Goal: Task Accomplishment & Management: Manage account settings

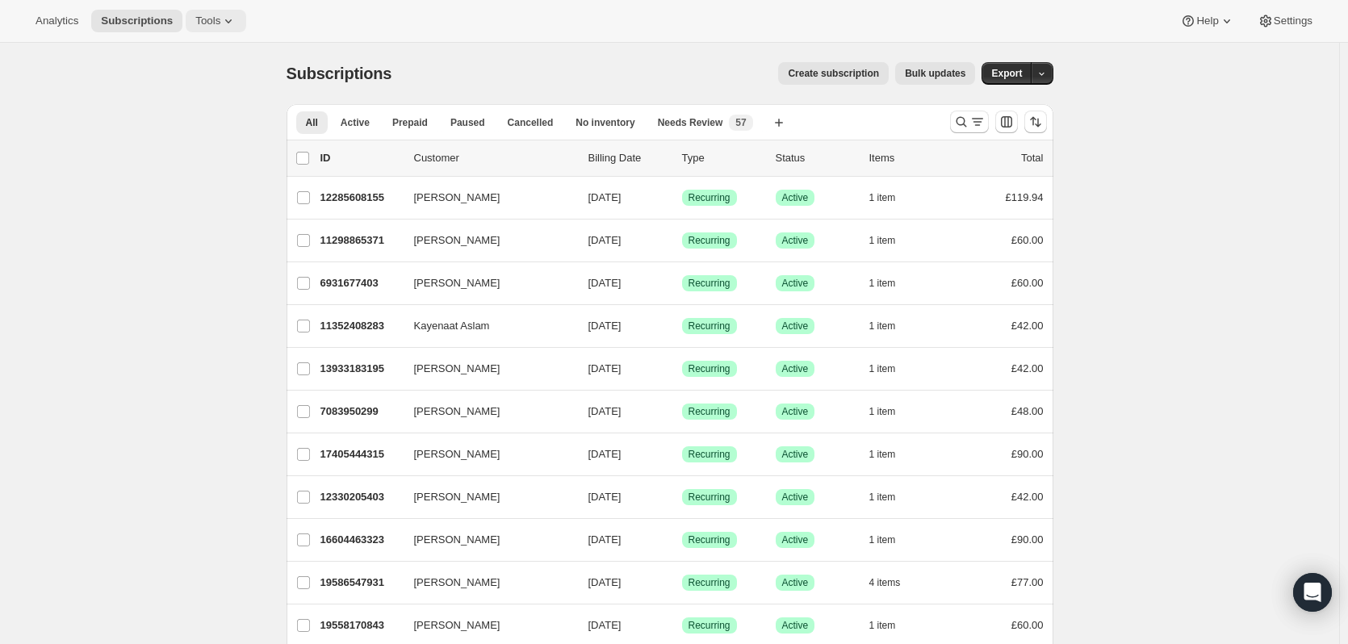
click at [205, 20] on span "Tools" at bounding box center [207, 21] width 25 height 13
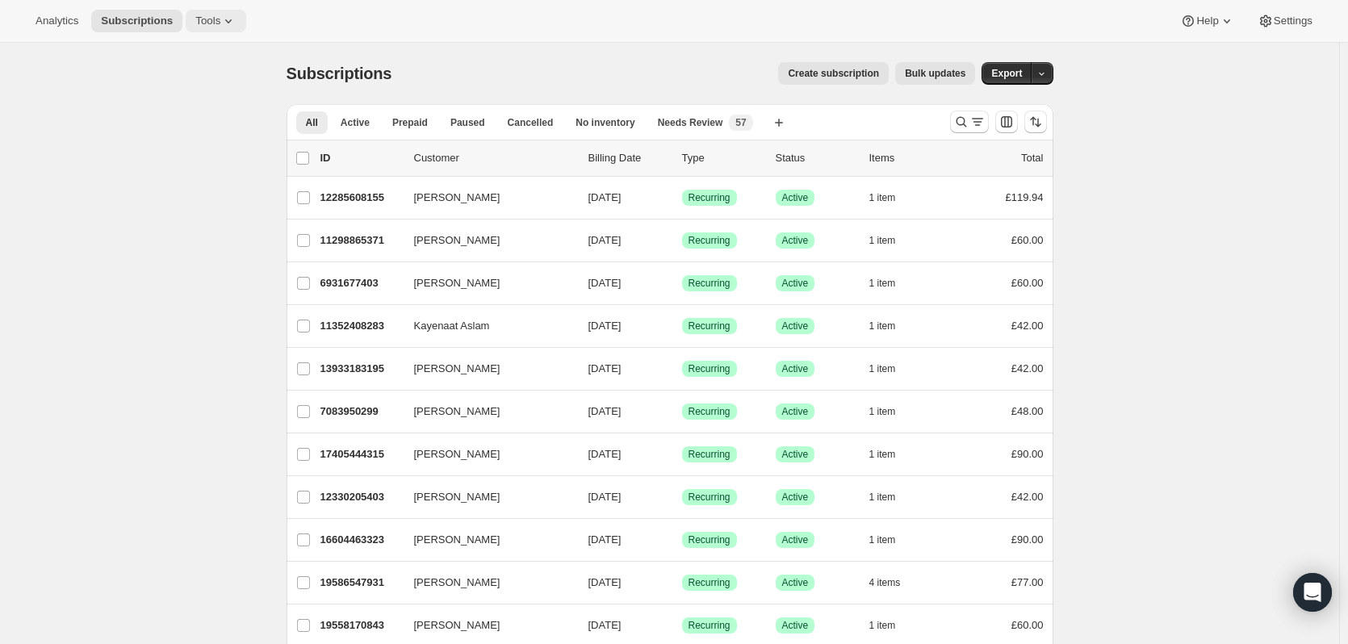
click at [220, 19] on icon at bounding box center [228, 21] width 16 height 16
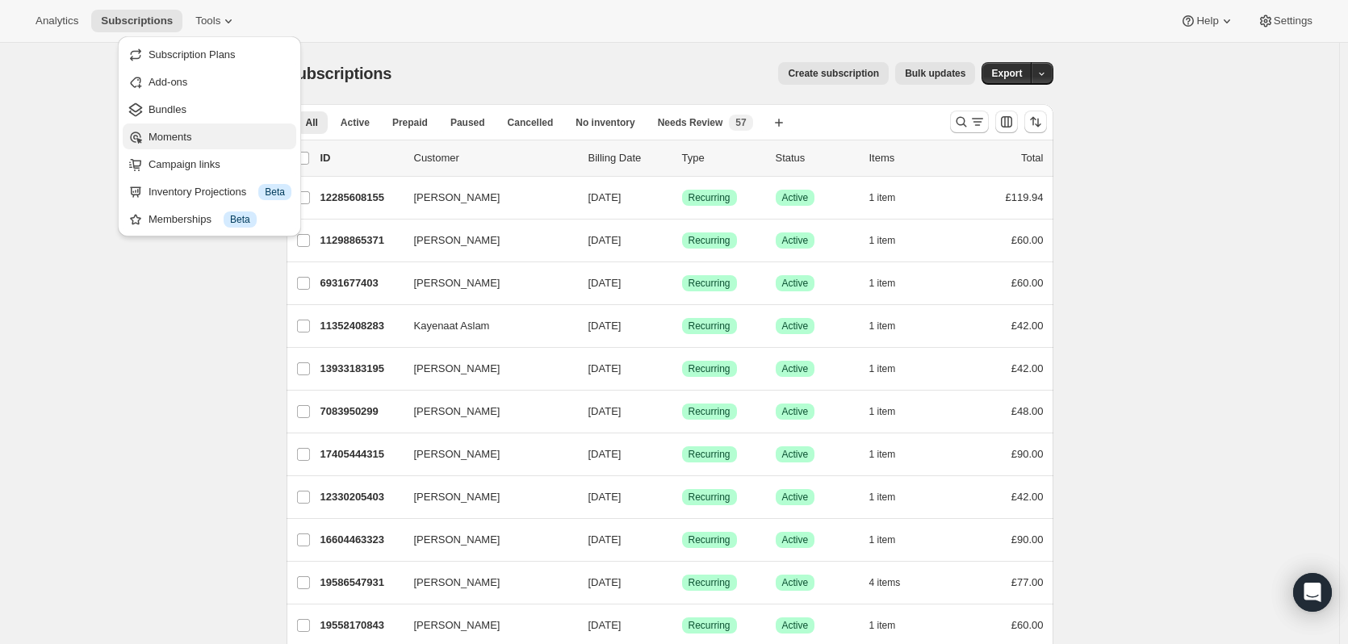
click at [188, 143] on span "Moments" at bounding box center [170, 137] width 43 height 12
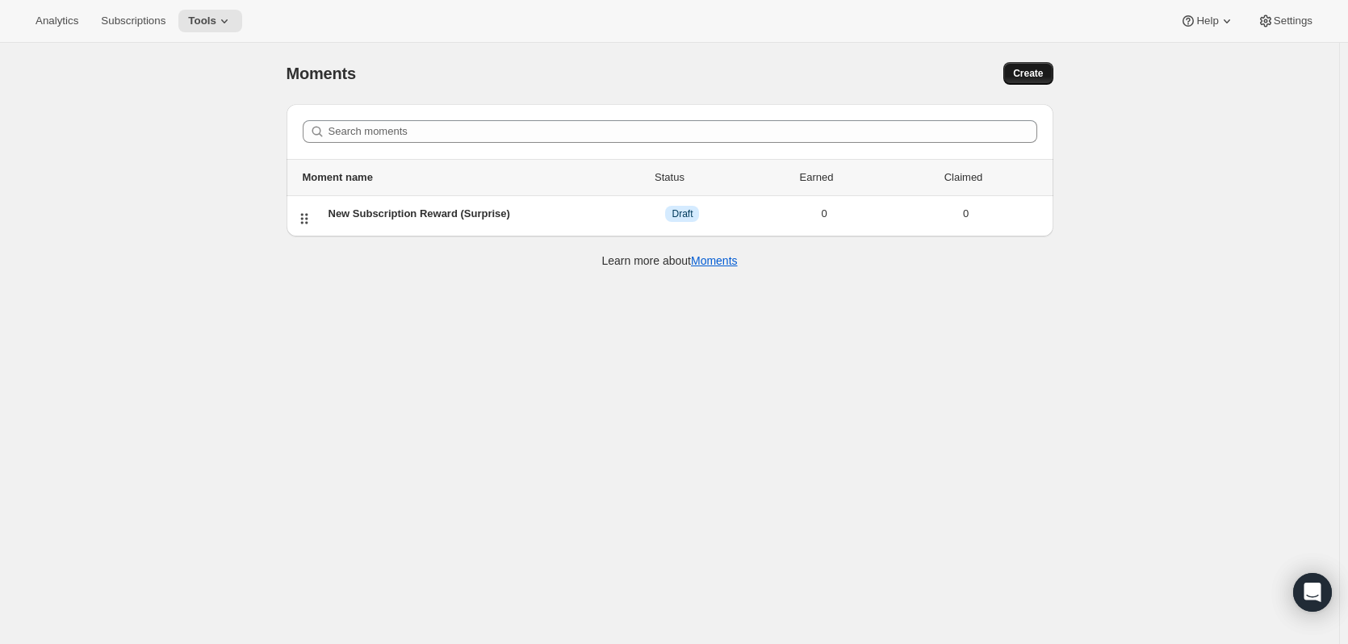
click at [1036, 76] on span "Create" at bounding box center [1028, 73] width 30 height 13
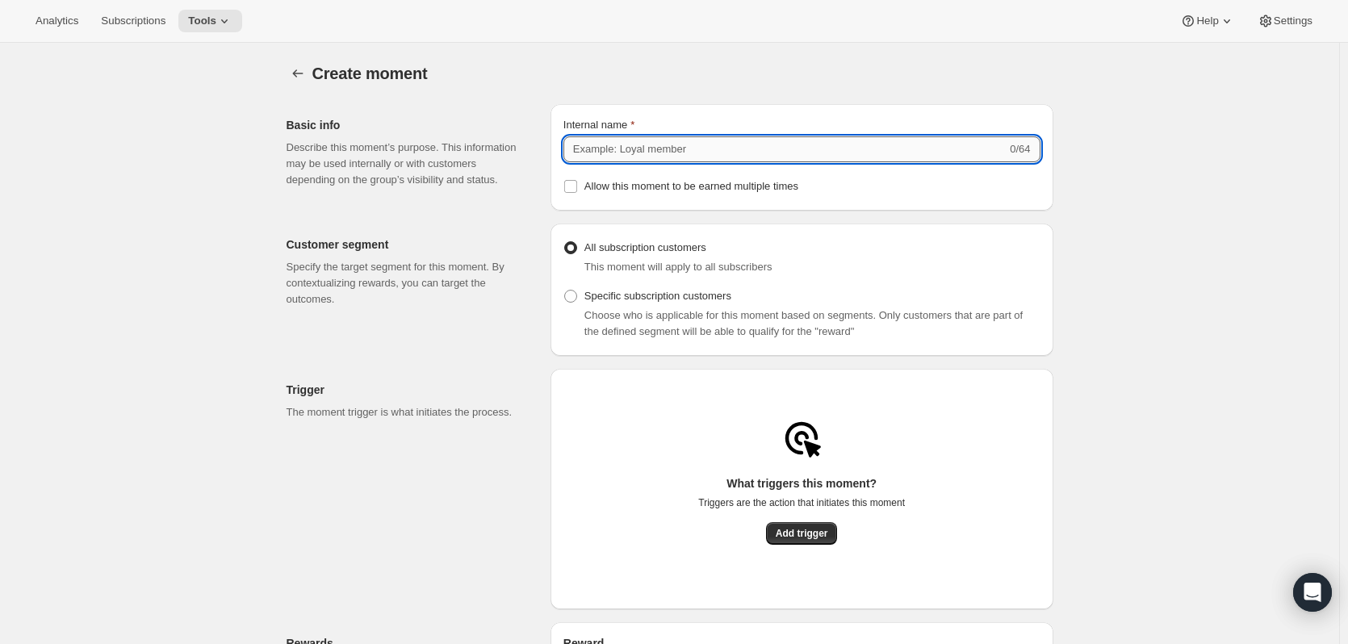
click at [657, 140] on input "Internal name" at bounding box center [784, 149] width 443 height 26
click at [629, 160] on input "Internal name" at bounding box center [784, 149] width 443 height 26
click at [727, 151] on input "Internal name" at bounding box center [784, 149] width 443 height 26
type input "Kendalife Gift w Subscription"
click at [803, 52] on div "Create moment. This page is ready Create moment" at bounding box center [670, 73] width 767 height 61
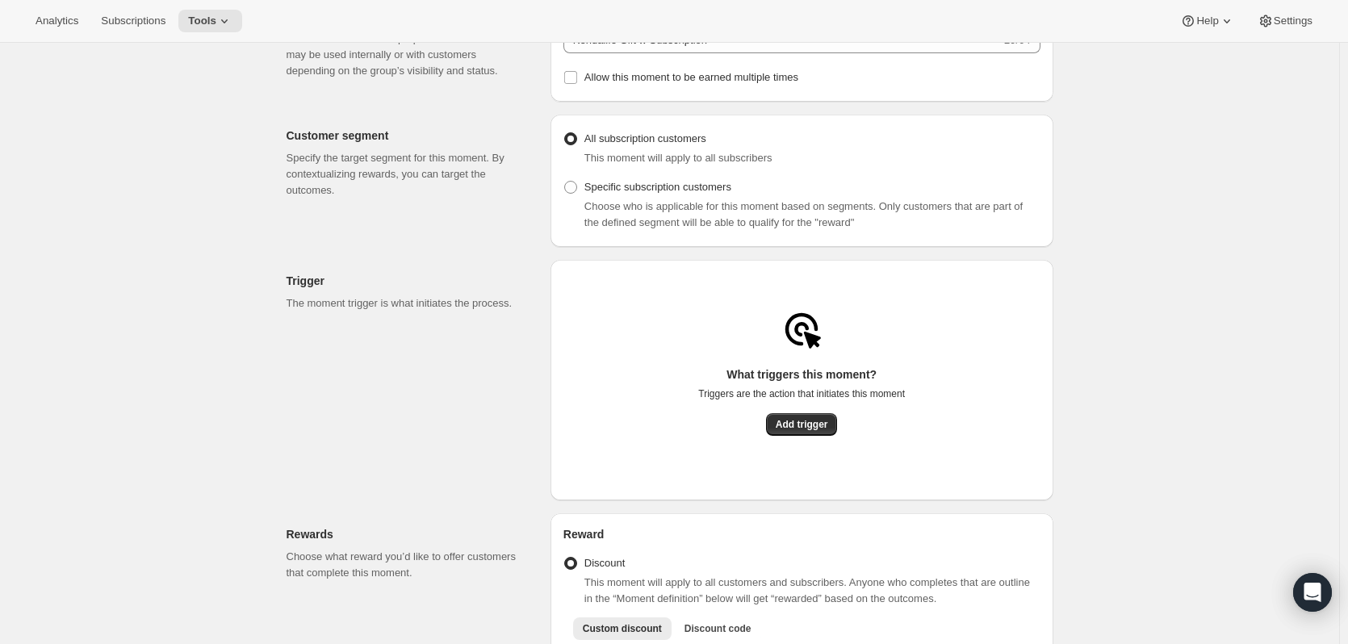
scroll to position [81, 0]
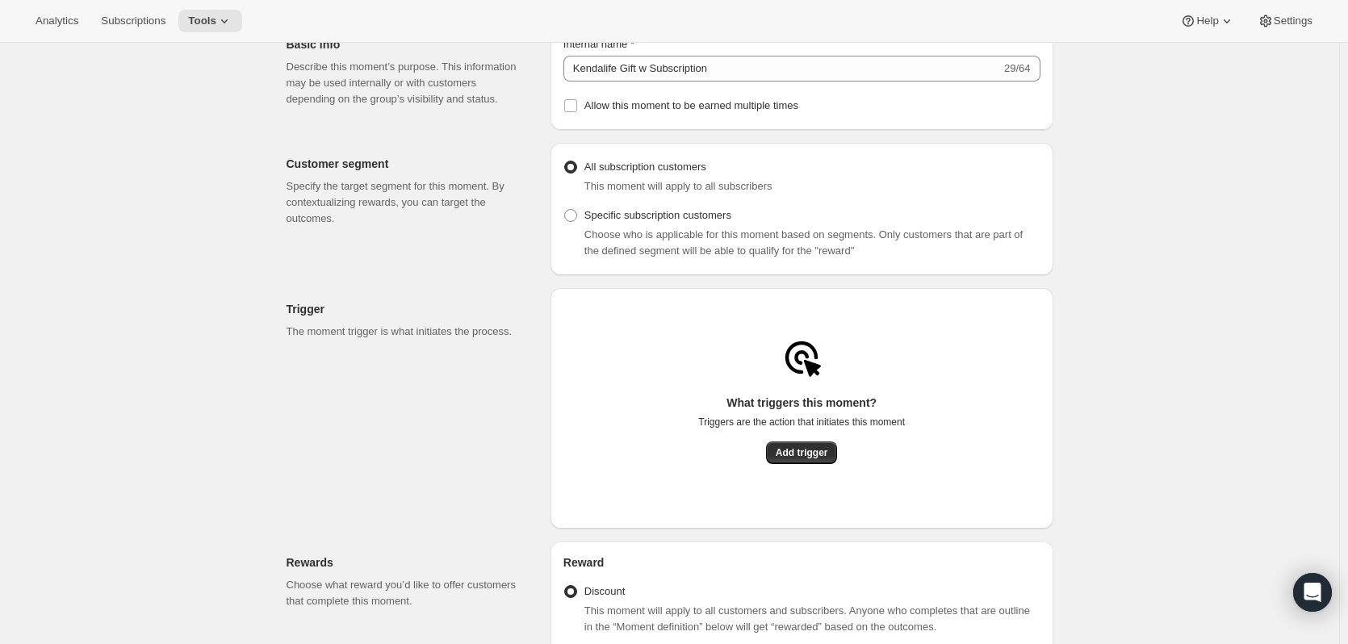
click at [658, 166] on span "All subscription customers" at bounding box center [645, 167] width 122 height 12
click at [565, 161] on input "All subscription customers" at bounding box center [564, 161] width 1 height 1
click at [804, 458] on span "Add trigger" at bounding box center [802, 452] width 52 height 13
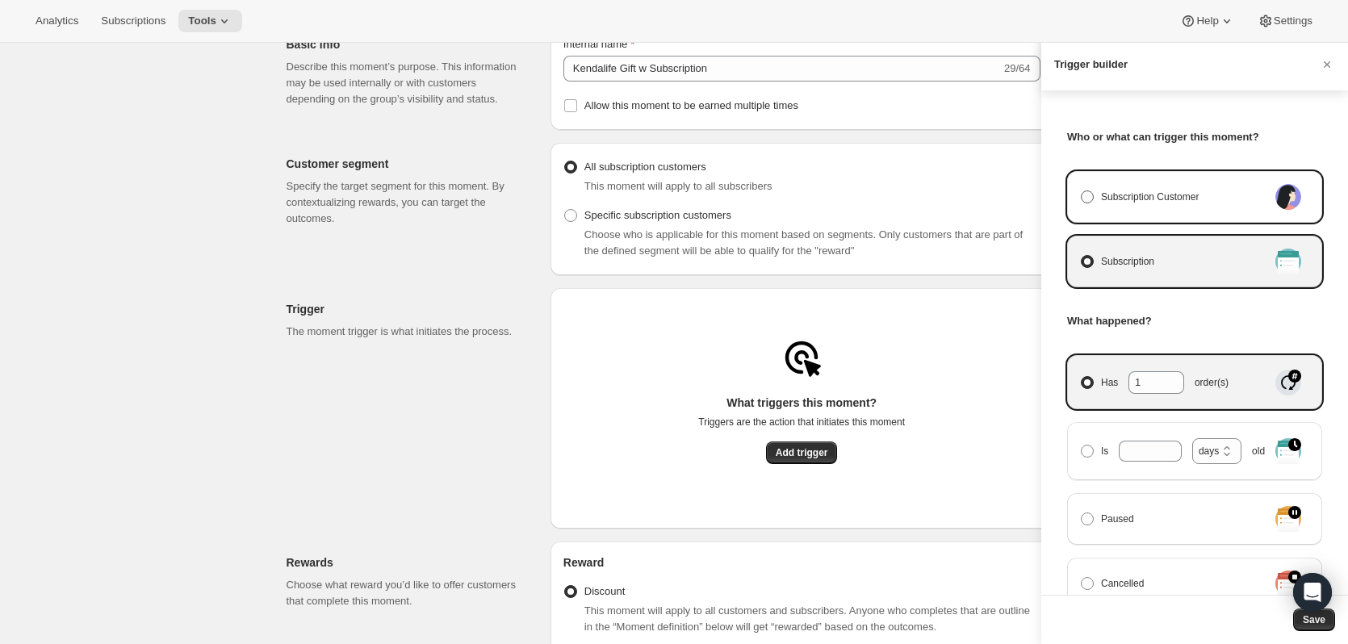
click at [1175, 199] on span "Subscription Customer" at bounding box center [1150, 197] width 98 height 16
click at [1082, 191] on input "Subscription Customer" at bounding box center [1081, 190] width 1 height 1
radio input "true"
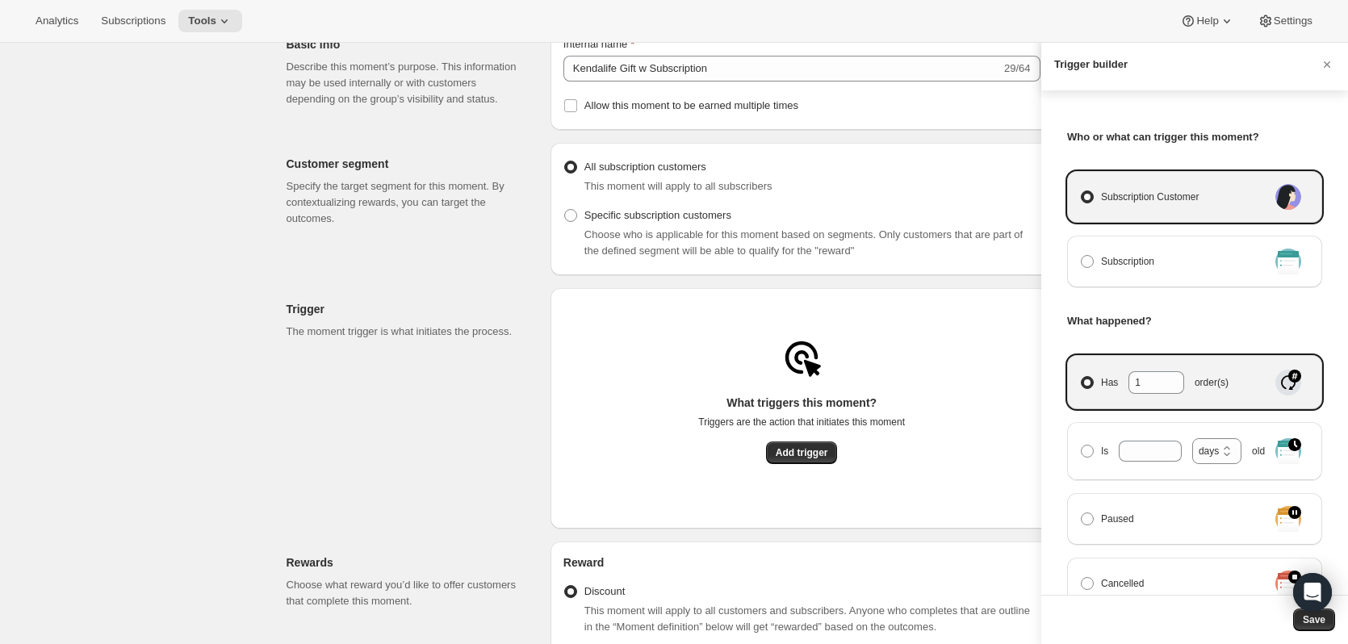
select select "days"
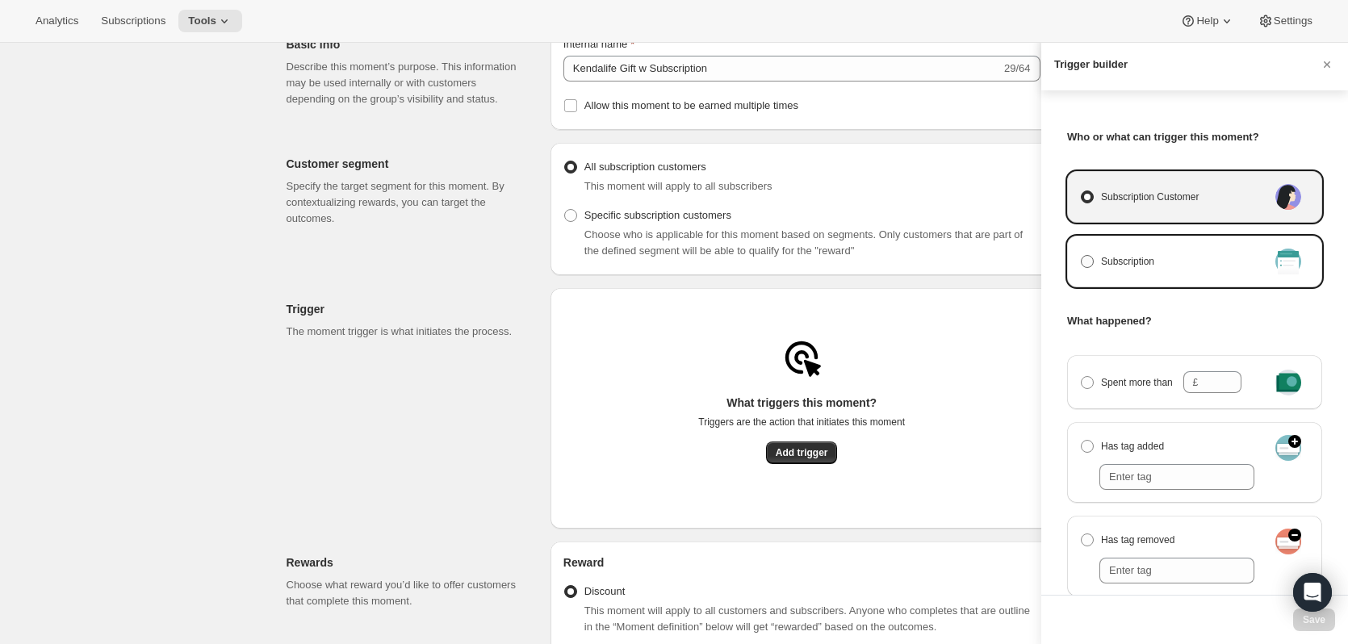
click at [1146, 255] on span "Subscription" at bounding box center [1127, 261] width 53 height 16
click at [1082, 255] on input "Subscription" at bounding box center [1081, 255] width 1 height 1
radio input "true"
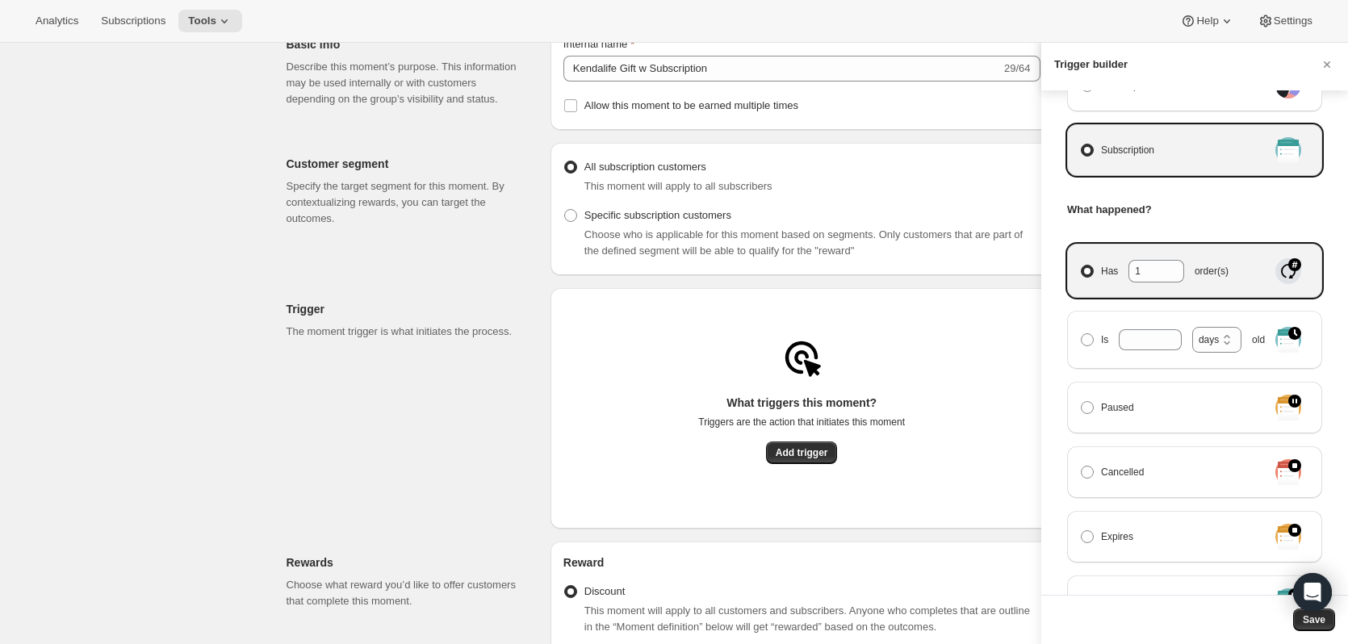
scroll to position [161, 0]
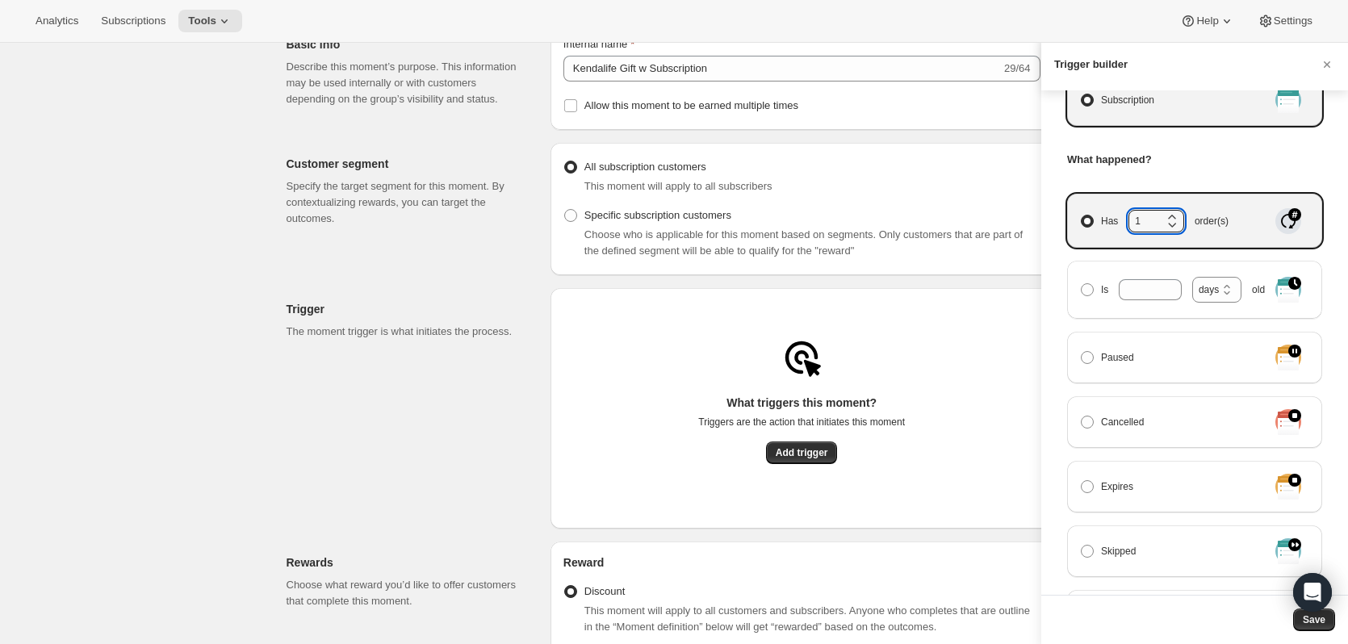
click at [1180, 216] on icon "Manage moment triggers" at bounding box center [1172, 224] width 16 height 16
click at [1082, 216] on input "Has 1 order(s)" at bounding box center [1081, 215] width 1 height 1
click at [1215, 161] on h3 "What happened?" at bounding box center [1194, 160] width 255 height 16
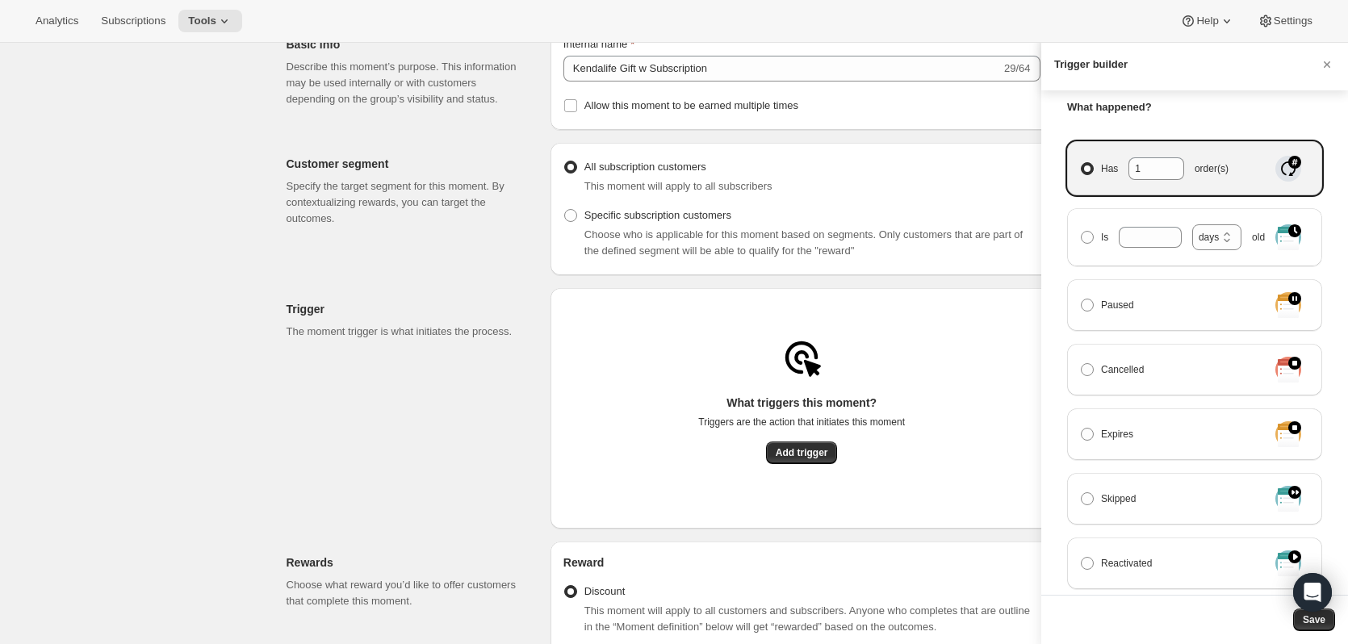
scroll to position [242, 0]
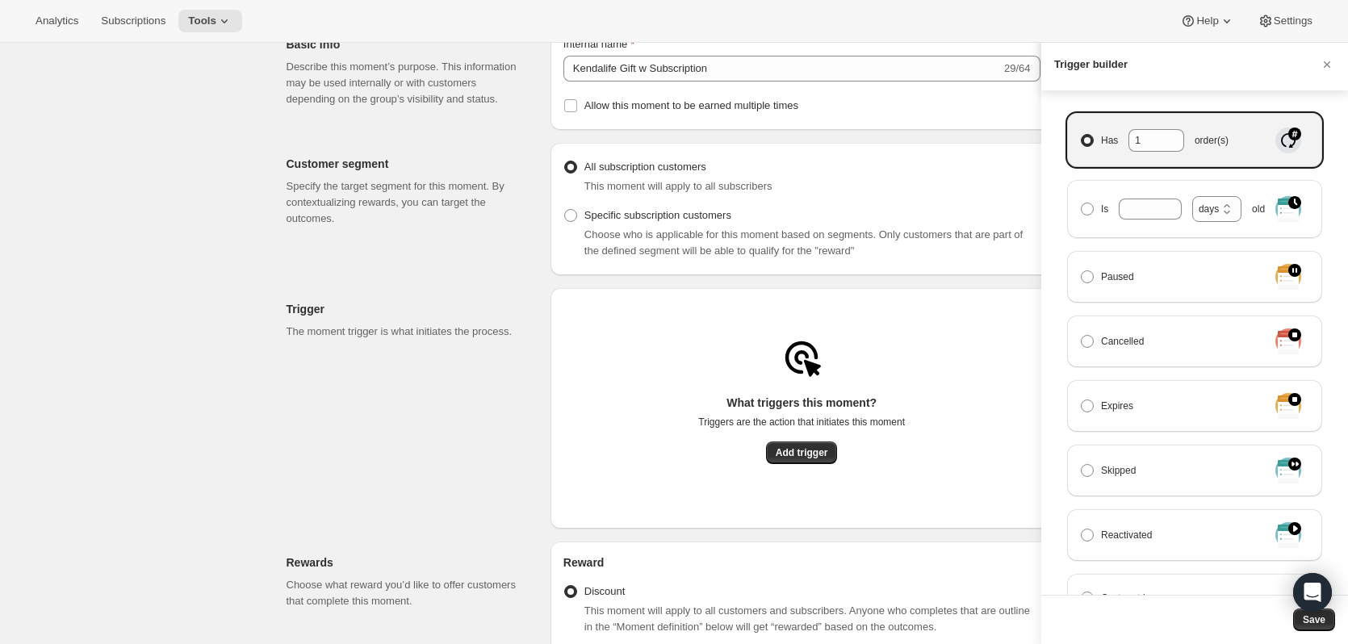
click at [1247, 96] on article "What happened? Has 1 order(s) Is days weeks months years days old Paused Cancel…" at bounding box center [1194, 384] width 255 height 627
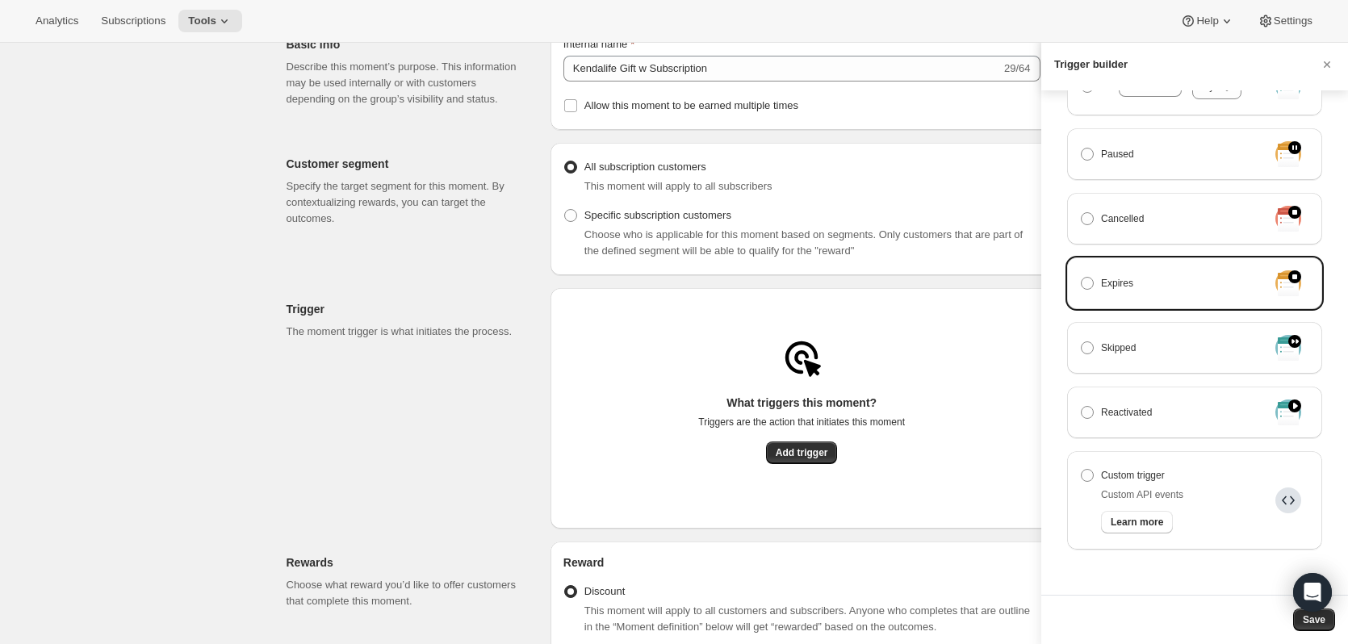
scroll to position [384, 0]
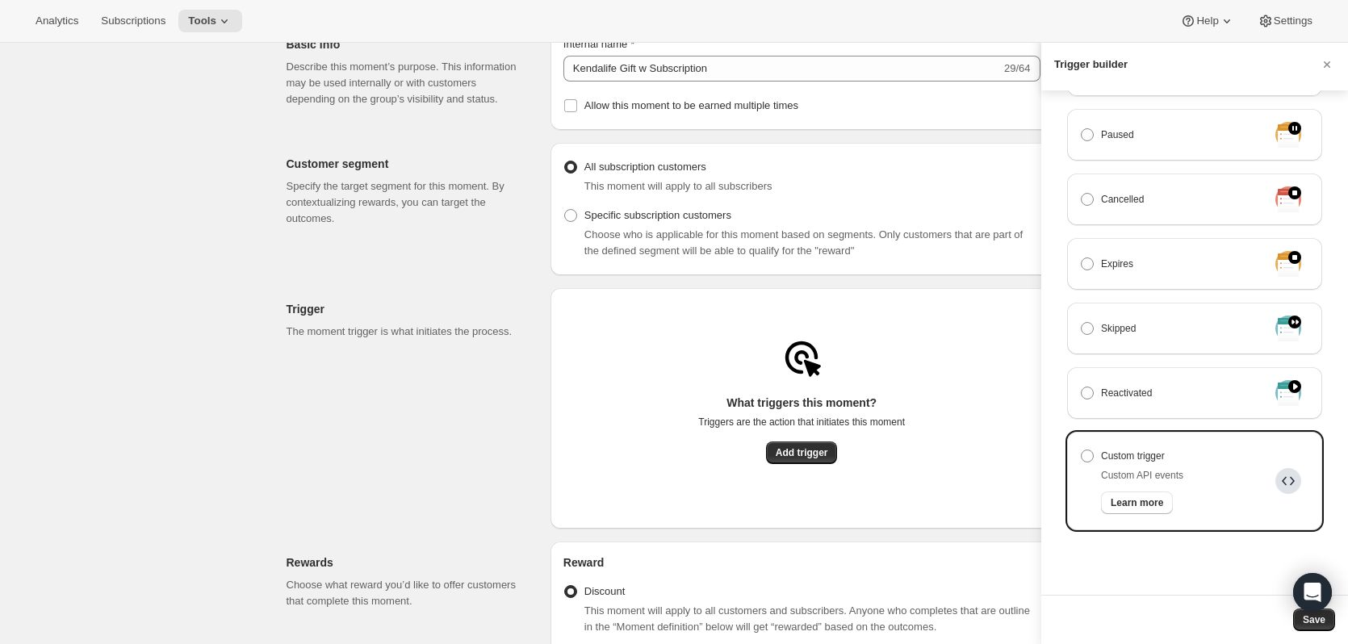
click at [1174, 483] on div "Custom API events" at bounding box center [1142, 475] width 82 height 16
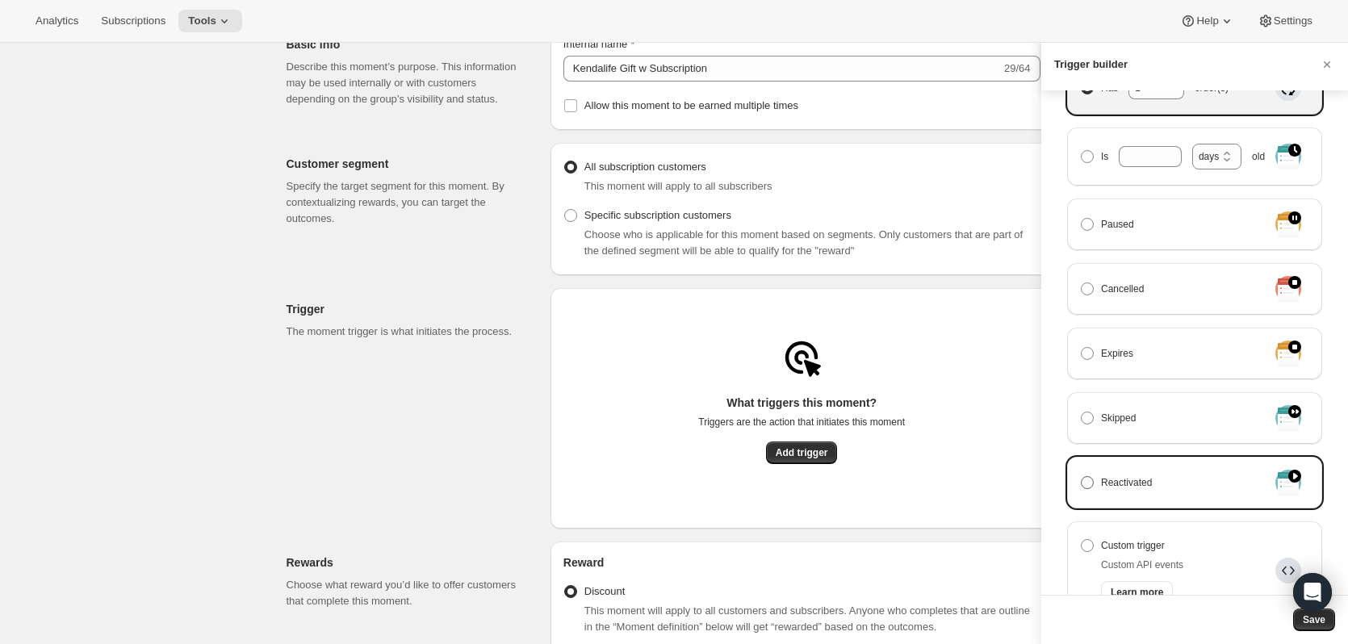
scroll to position [61, 0]
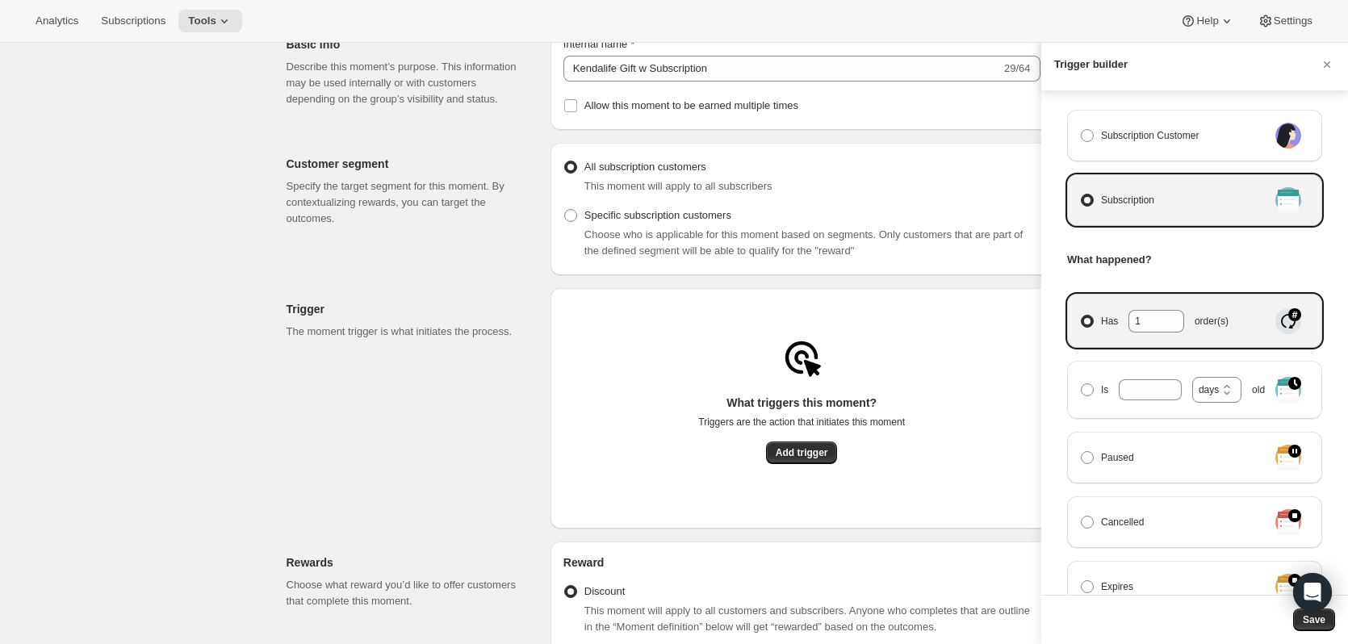
click at [1091, 314] on span "Manage moment triggers" at bounding box center [1087, 321] width 15 height 15
click at [1082, 315] on input "Has 1 order(s)" at bounding box center [1081, 315] width 1 height 1
click at [1107, 148] on div "Subscription Customer" at bounding box center [1194, 136] width 229 height 26
click at [1087, 125] on label "Subscription Customer" at bounding box center [1174, 135] width 188 height 23
click at [1082, 129] on input "Subscription Customer" at bounding box center [1081, 129] width 1 height 1
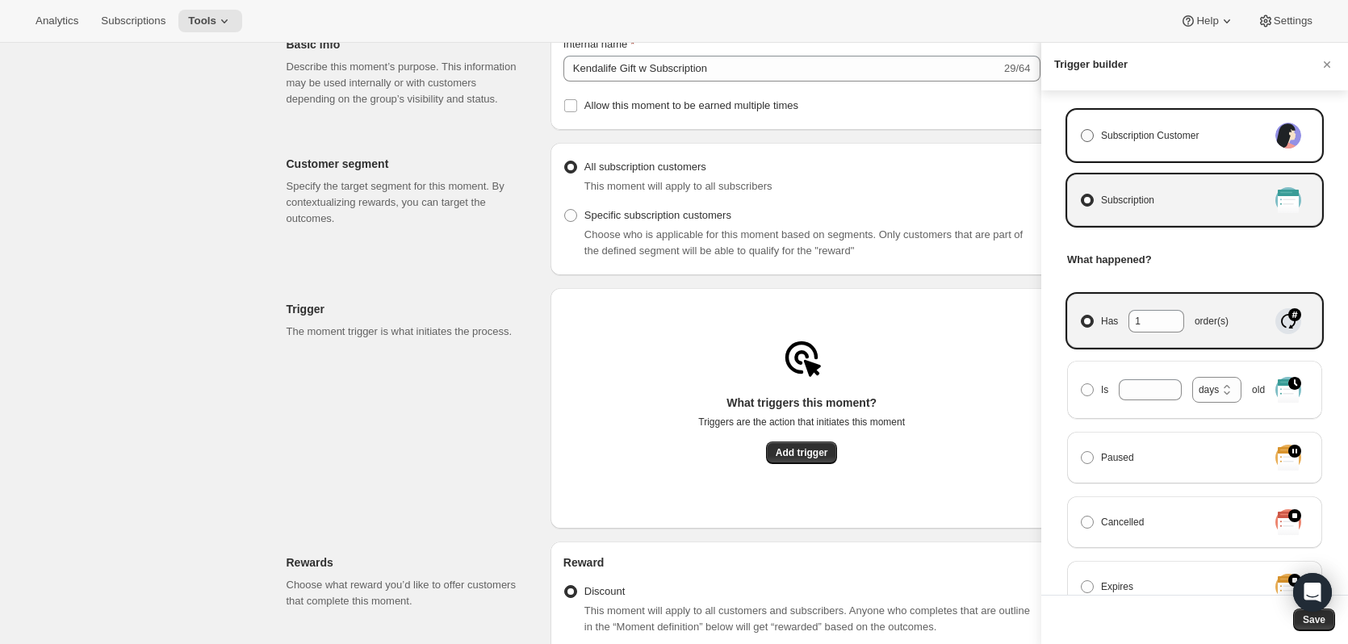
radio input "true"
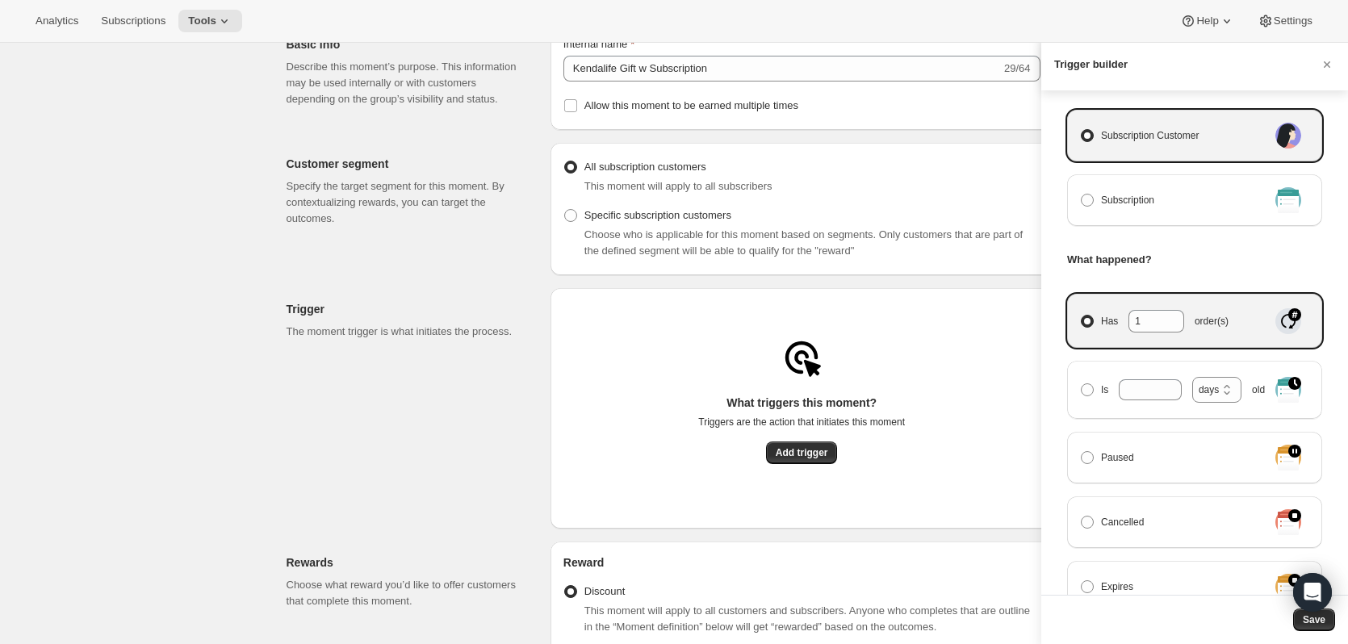
select select "days"
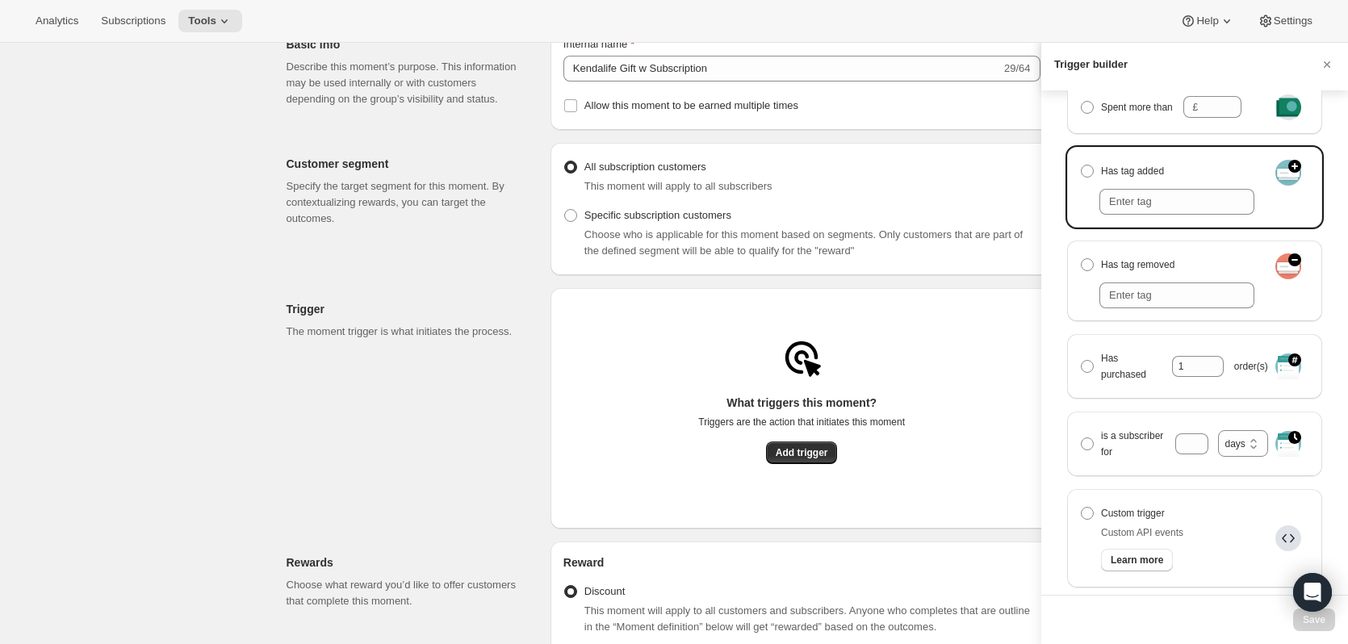
scroll to position [303, 0]
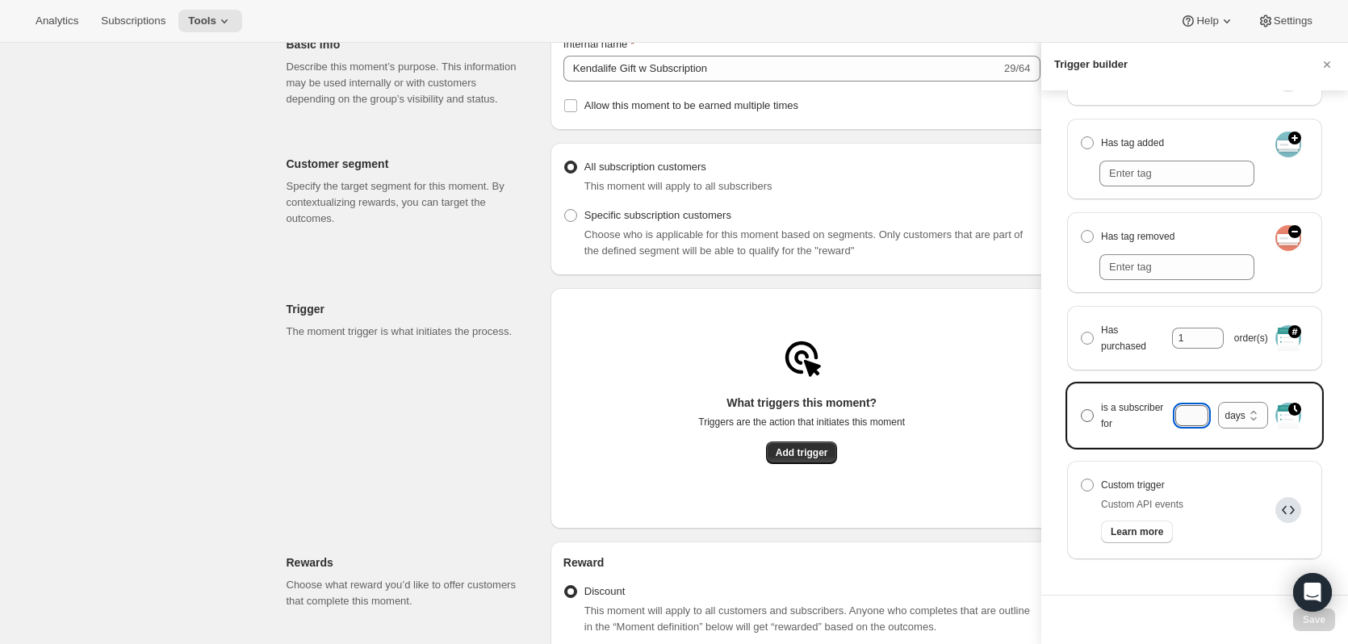
click at [1176, 417] on input "is a subscriber for months days years days" at bounding box center [1191, 415] width 32 height 21
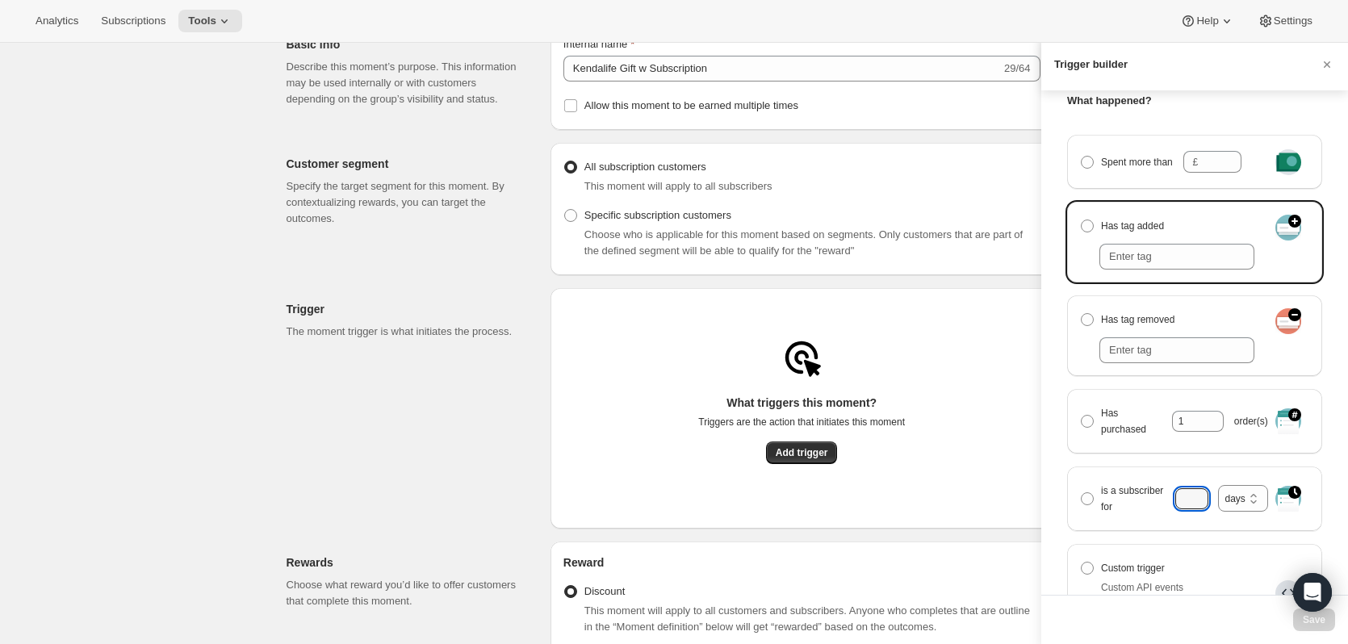
scroll to position [142, 0]
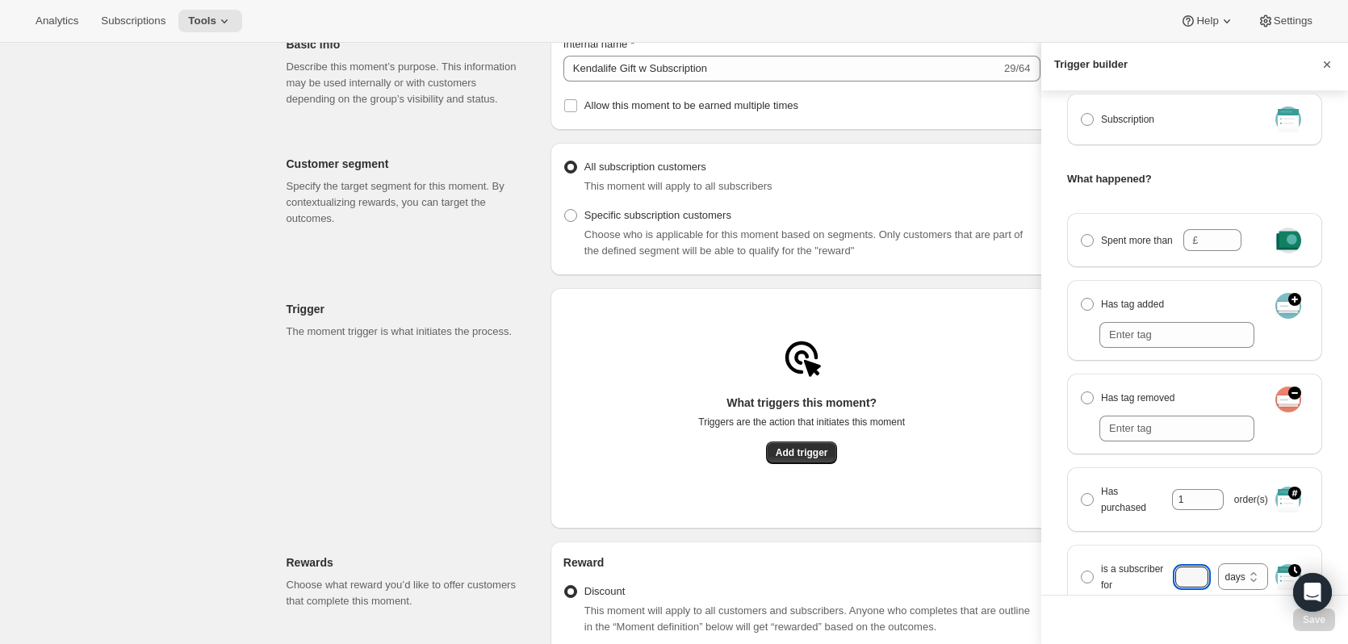
click at [1325, 64] on icon "Cancel" at bounding box center [1327, 64] width 6 height 6
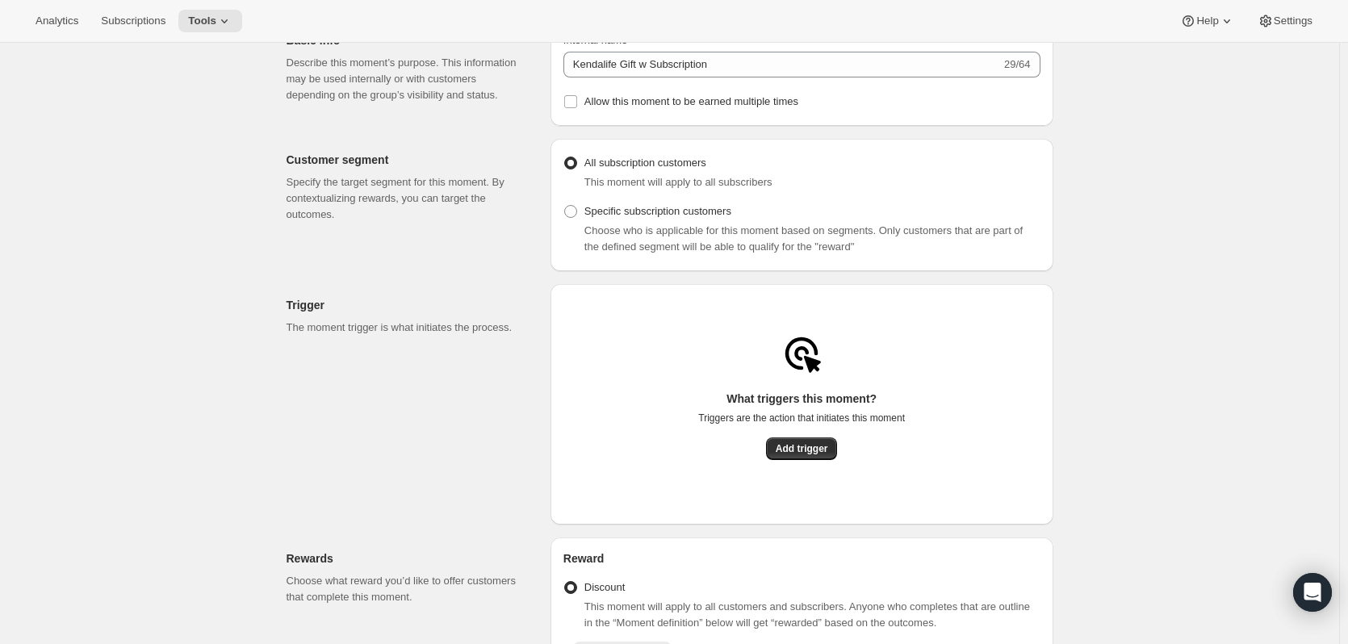
scroll to position [0, 0]
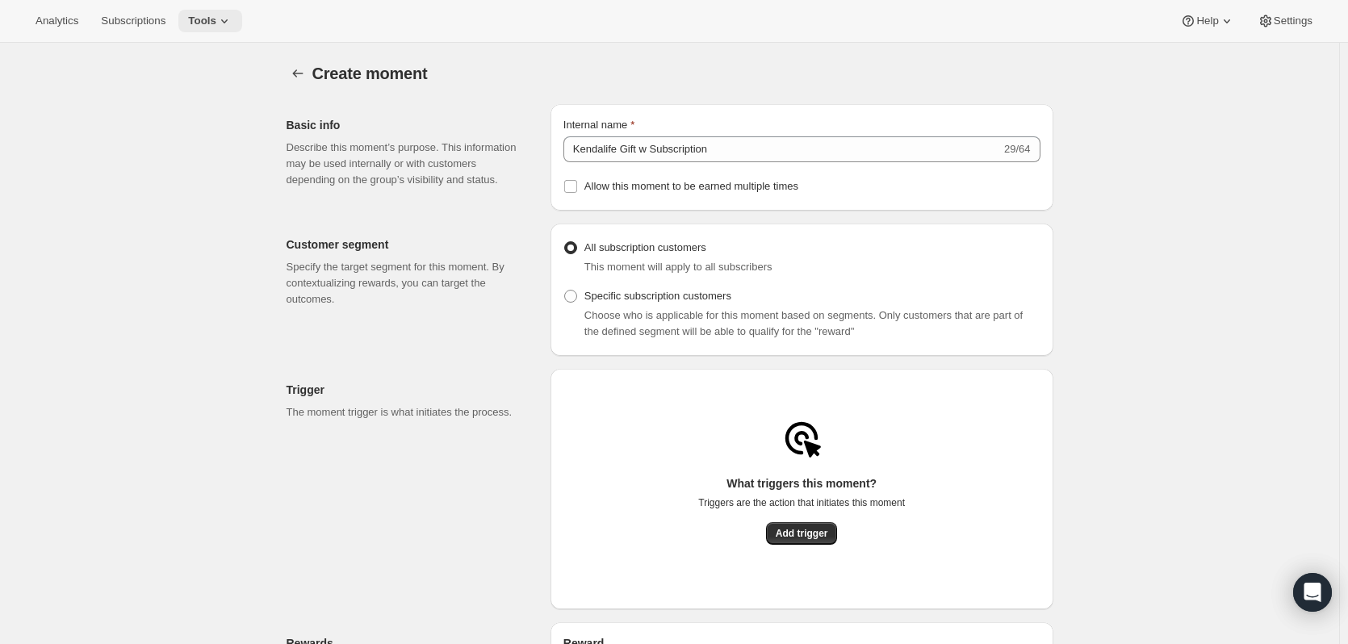
click at [195, 24] on span "Tools" at bounding box center [202, 21] width 28 height 13
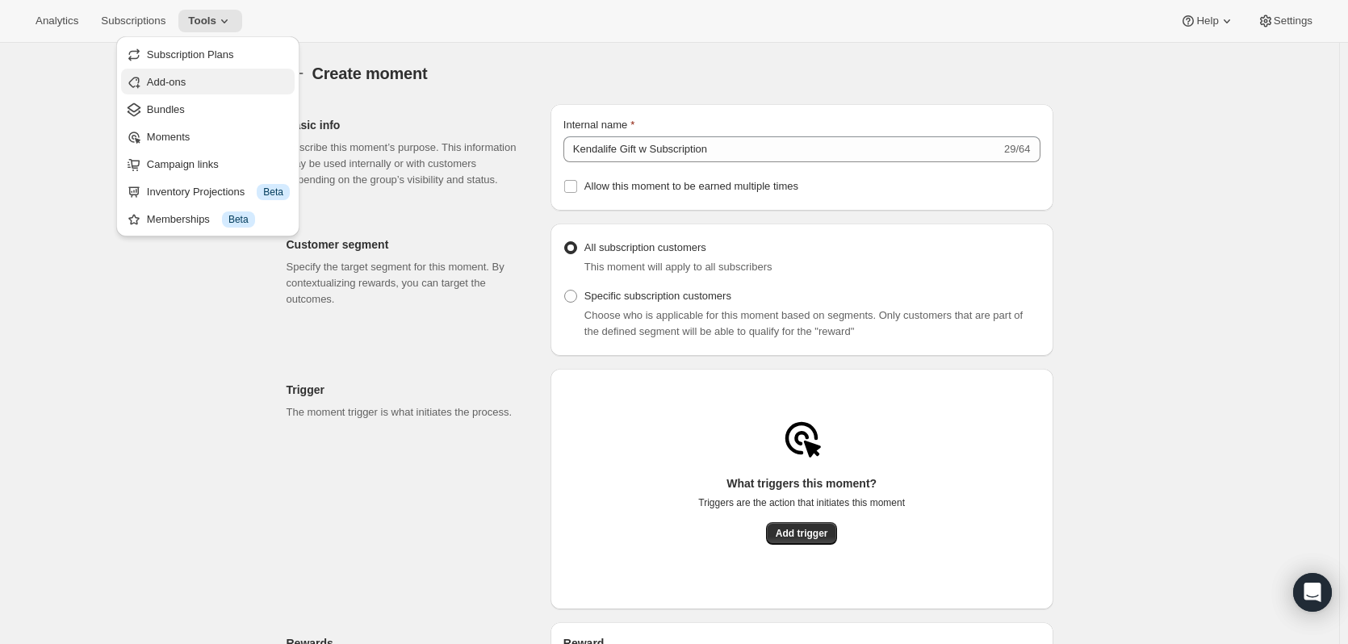
click at [144, 85] on div "Add-ons" at bounding box center [208, 82] width 164 height 16
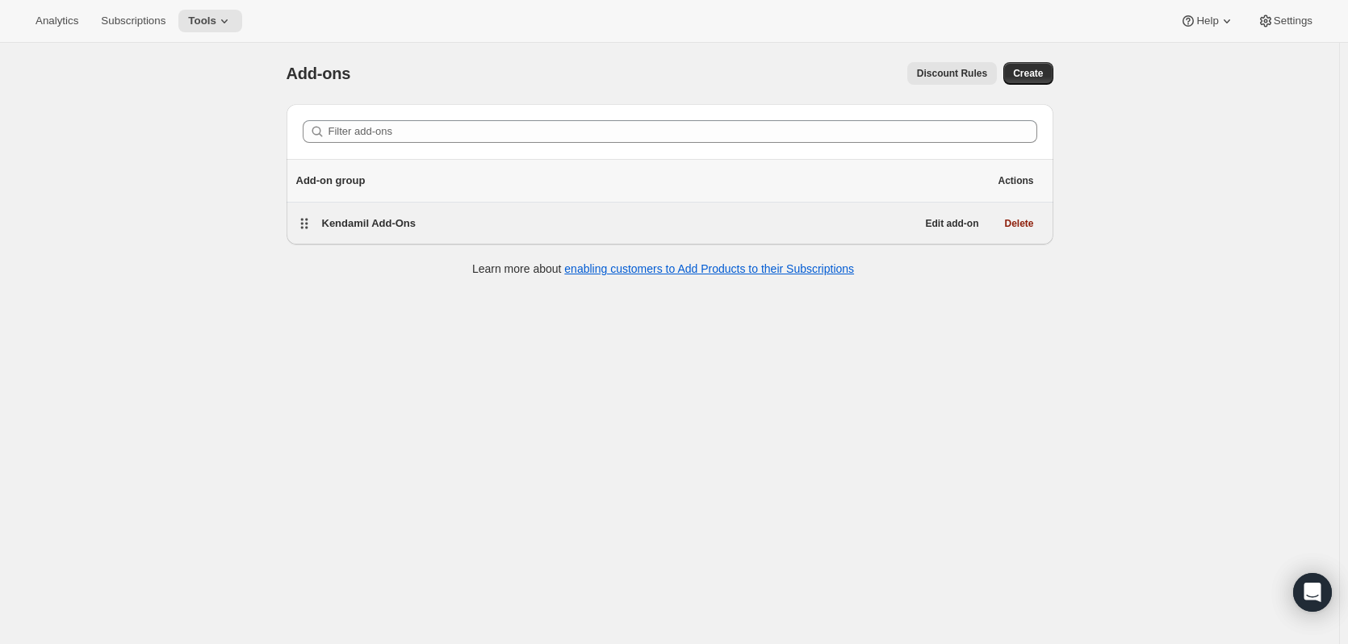
click at [408, 222] on span "Kendamil Add-Ons" at bounding box center [369, 223] width 94 height 12
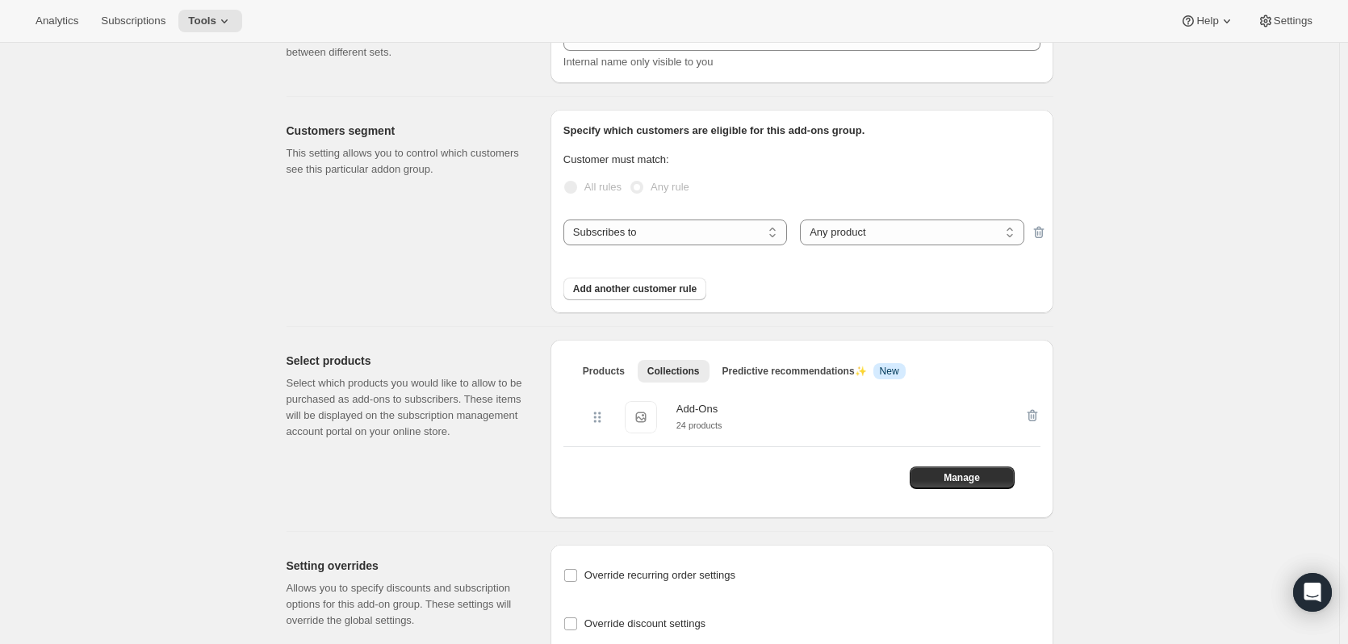
scroll to position [215, 0]
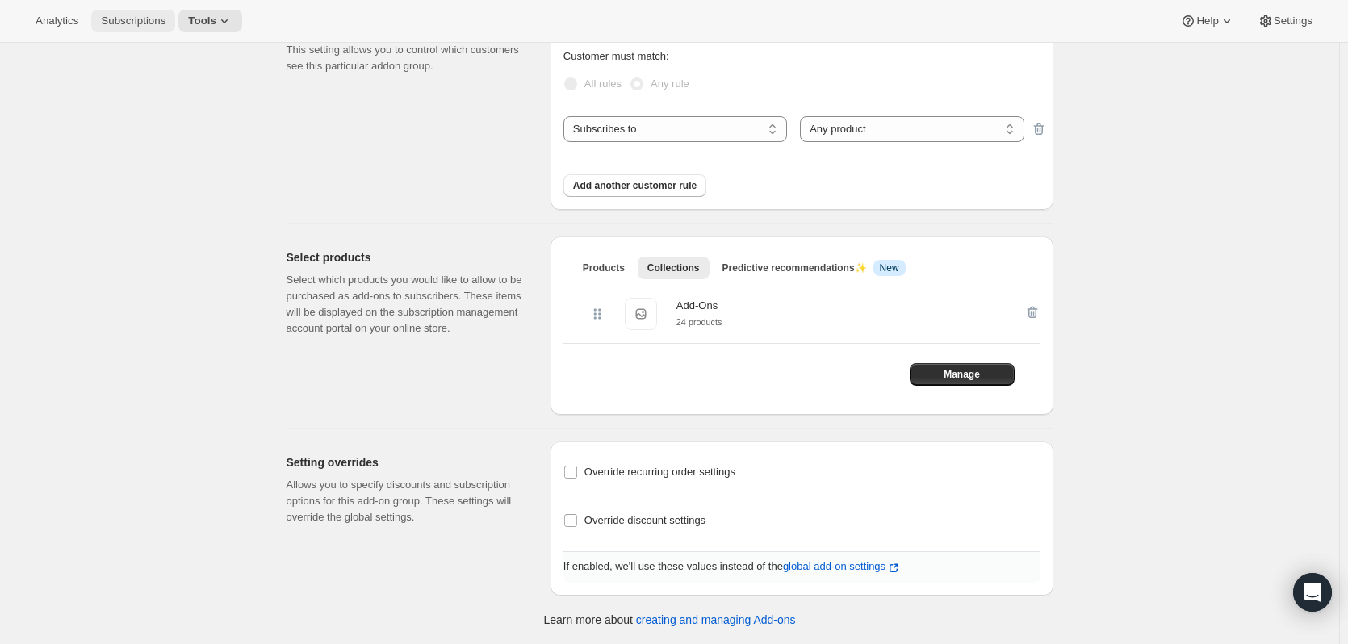
click at [155, 15] on span "Subscriptions" at bounding box center [133, 21] width 65 height 13
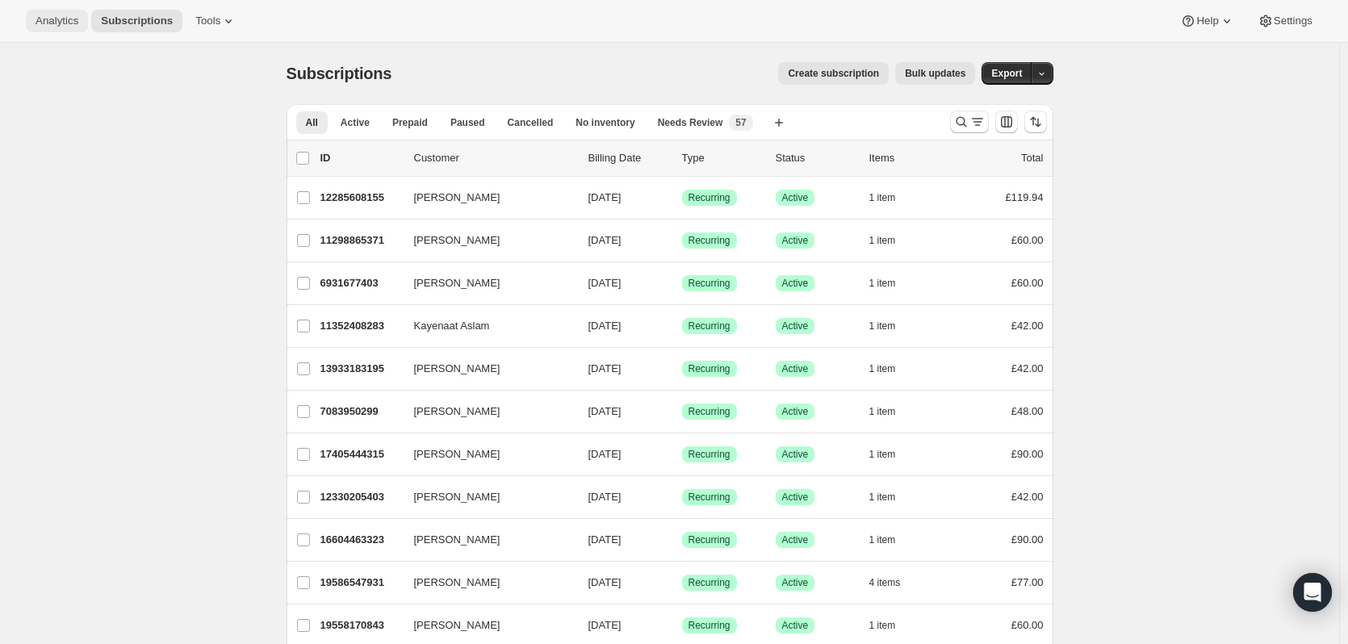
click at [78, 27] on button "Analytics" at bounding box center [57, 21] width 62 height 23
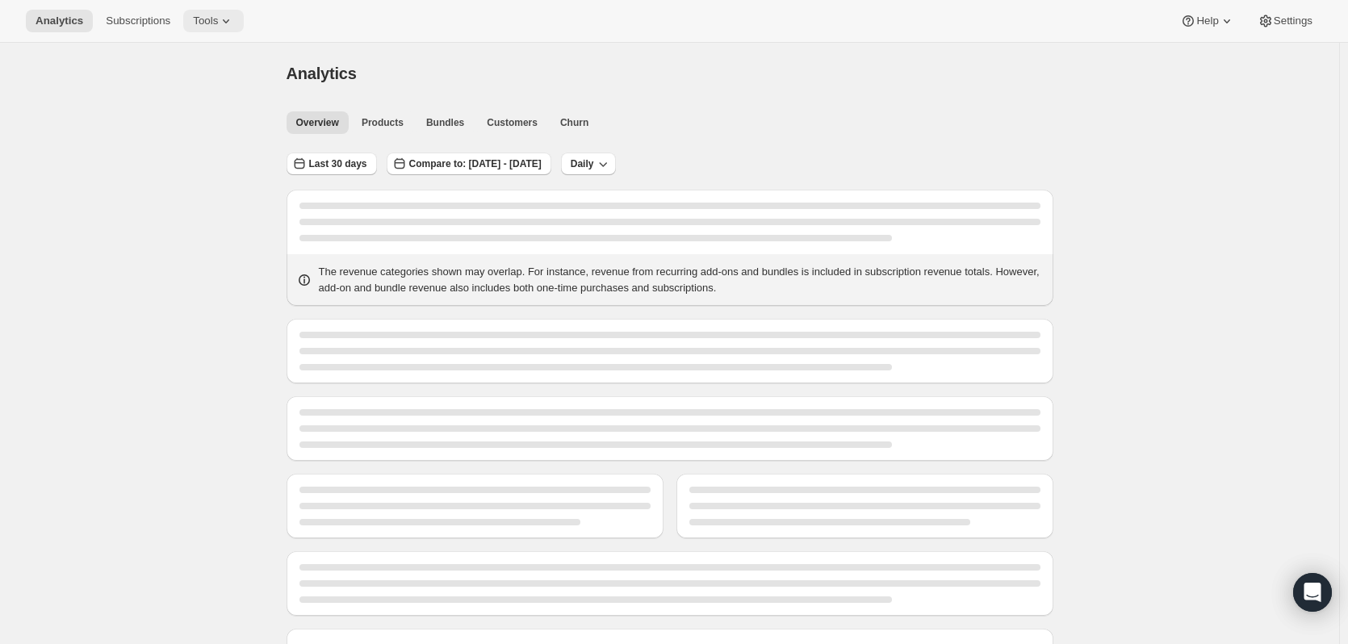
click at [207, 26] on span "Tools" at bounding box center [205, 21] width 25 height 13
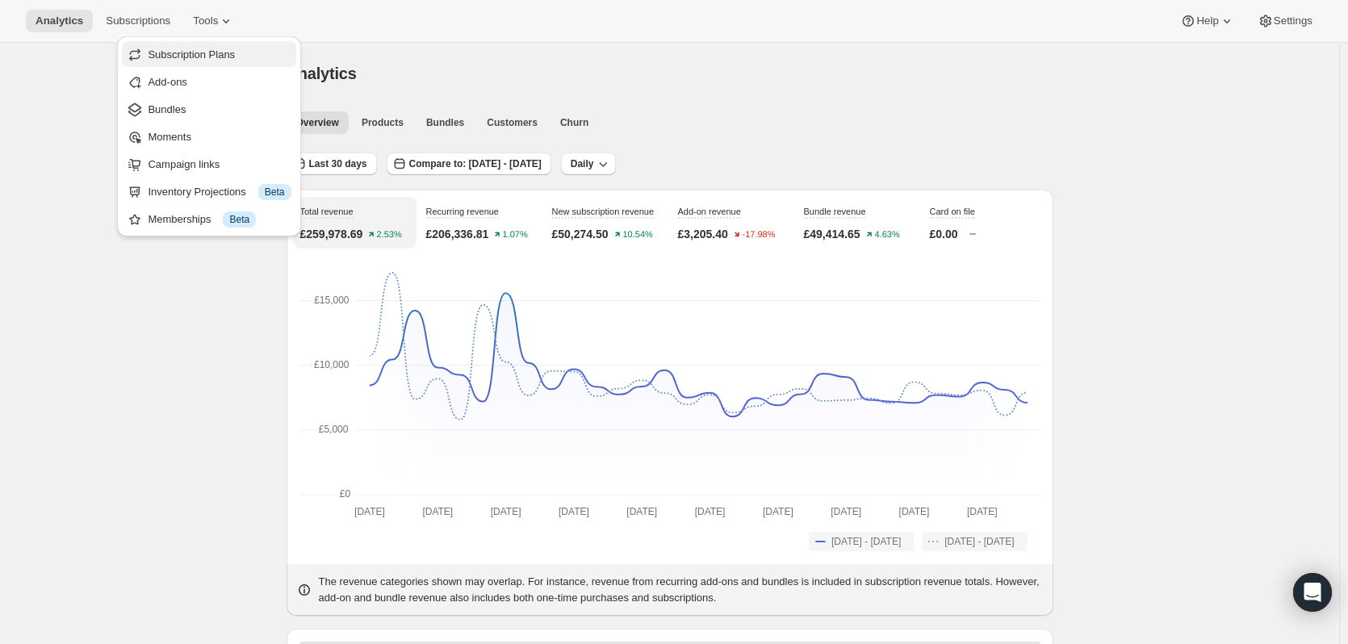
click at [199, 62] on span "Subscription Plans" at bounding box center [219, 55] width 143 height 16
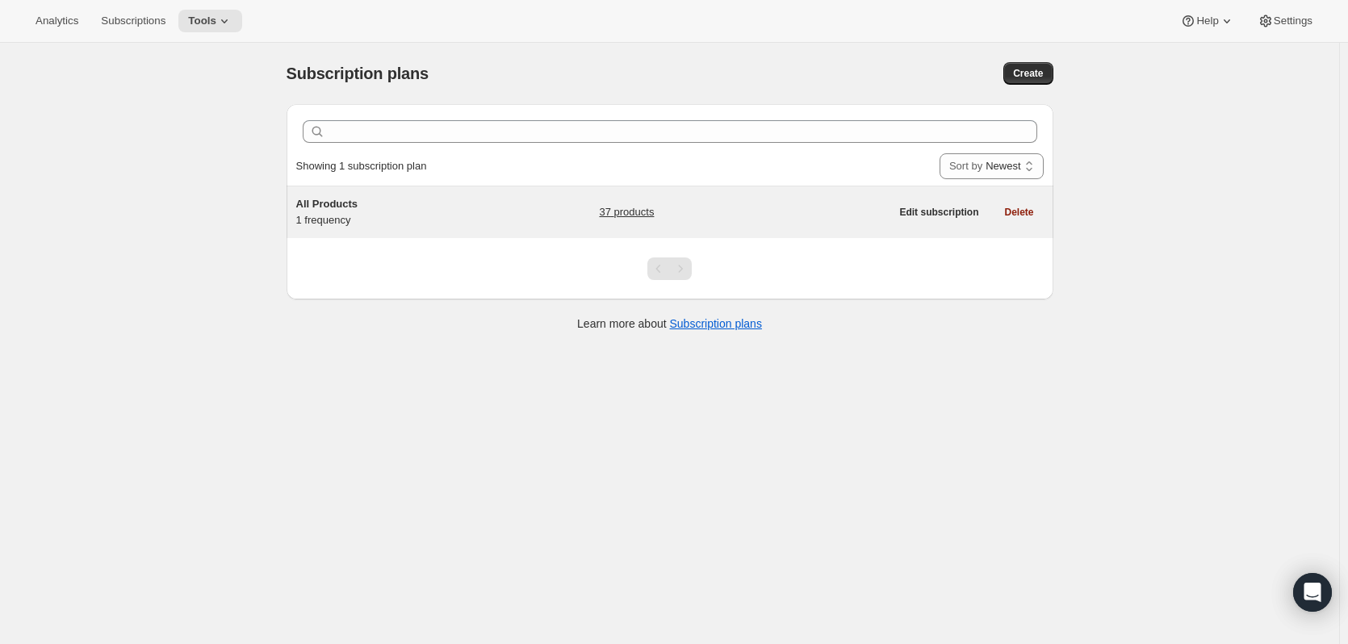
click at [640, 206] on link "37 products" at bounding box center [626, 212] width 55 height 16
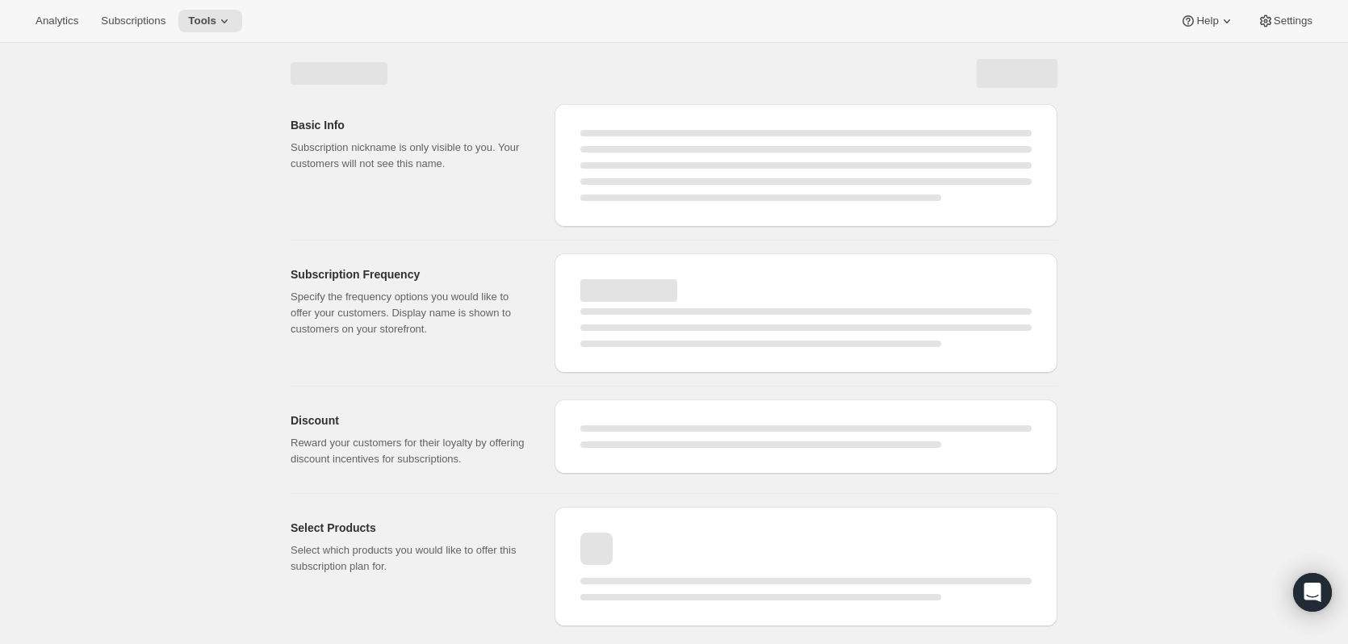
select select "WEEK"
select select "MONTH"
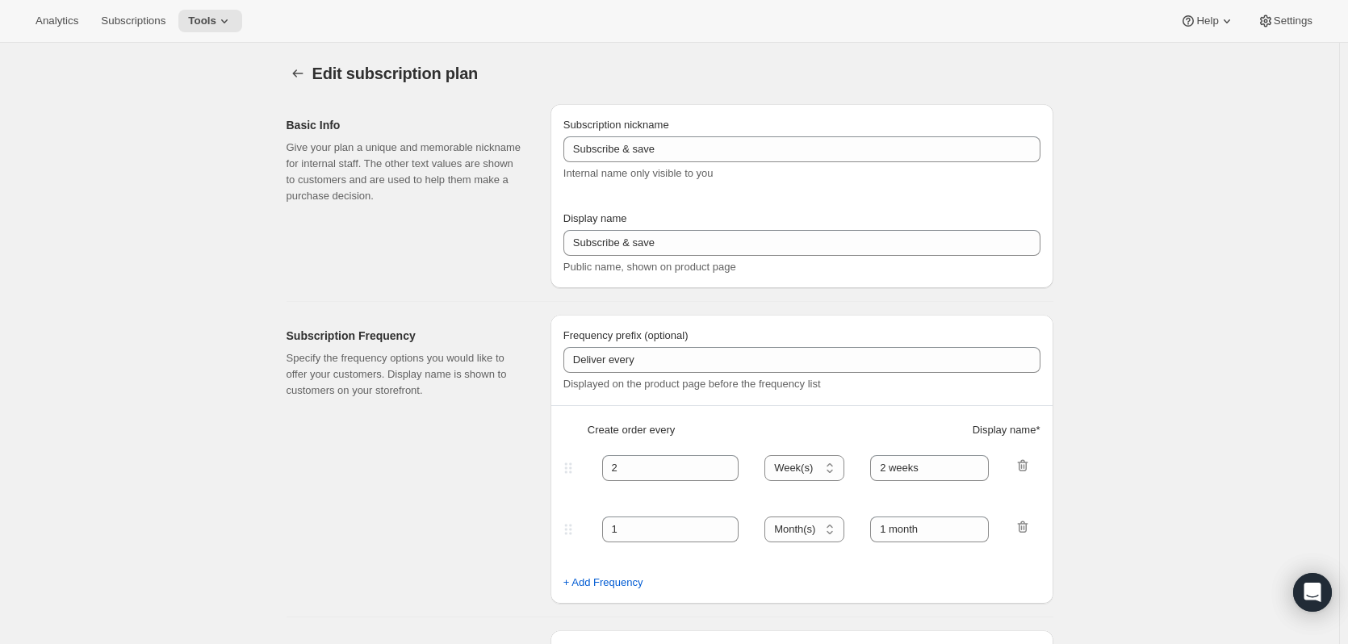
type input "All Products"
type input "Subscribe to join the family for FREE SHIPPING with priority delivery every mon…"
type input "1"
select select "MONTH"
type input "1 month"
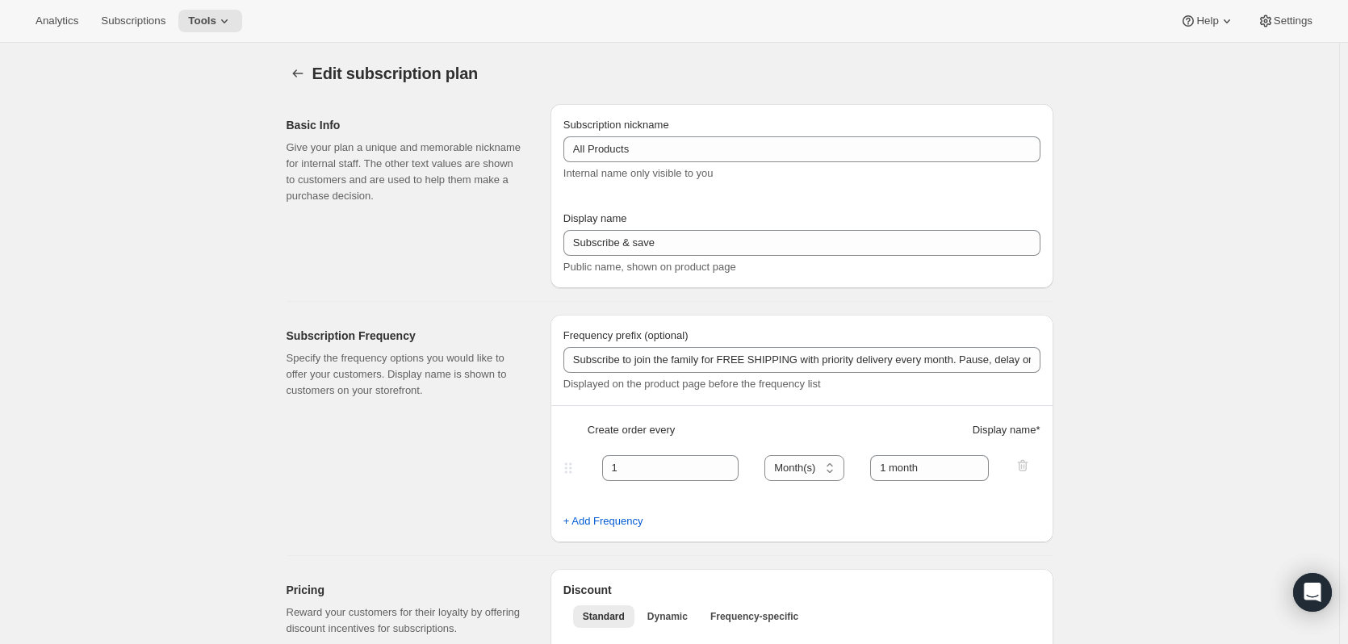
click at [211, 7] on div "Analytics Subscriptions Tools Help Settings" at bounding box center [674, 21] width 1348 height 43
click at [211, 8] on div "Analytics Subscriptions Tools Help Settings" at bounding box center [674, 21] width 1348 height 43
click at [224, 25] on icon at bounding box center [224, 21] width 16 height 16
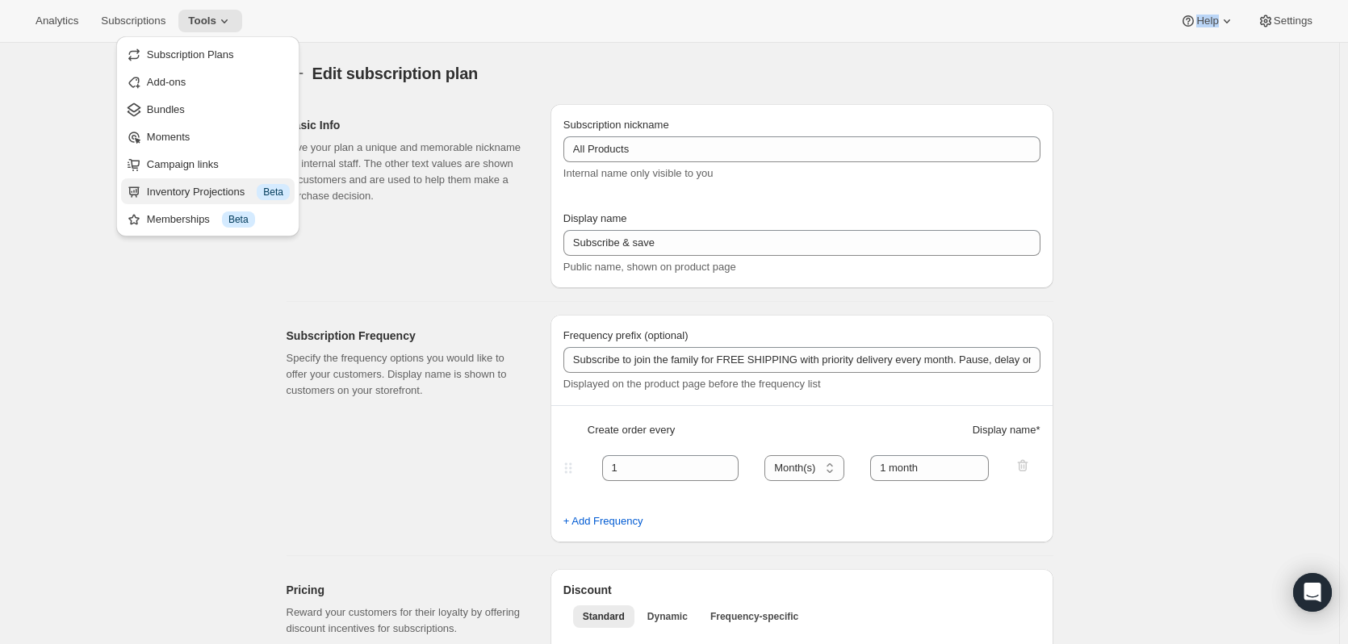
click at [178, 198] on div "Inventory Projections Info Beta" at bounding box center [218, 192] width 143 height 16
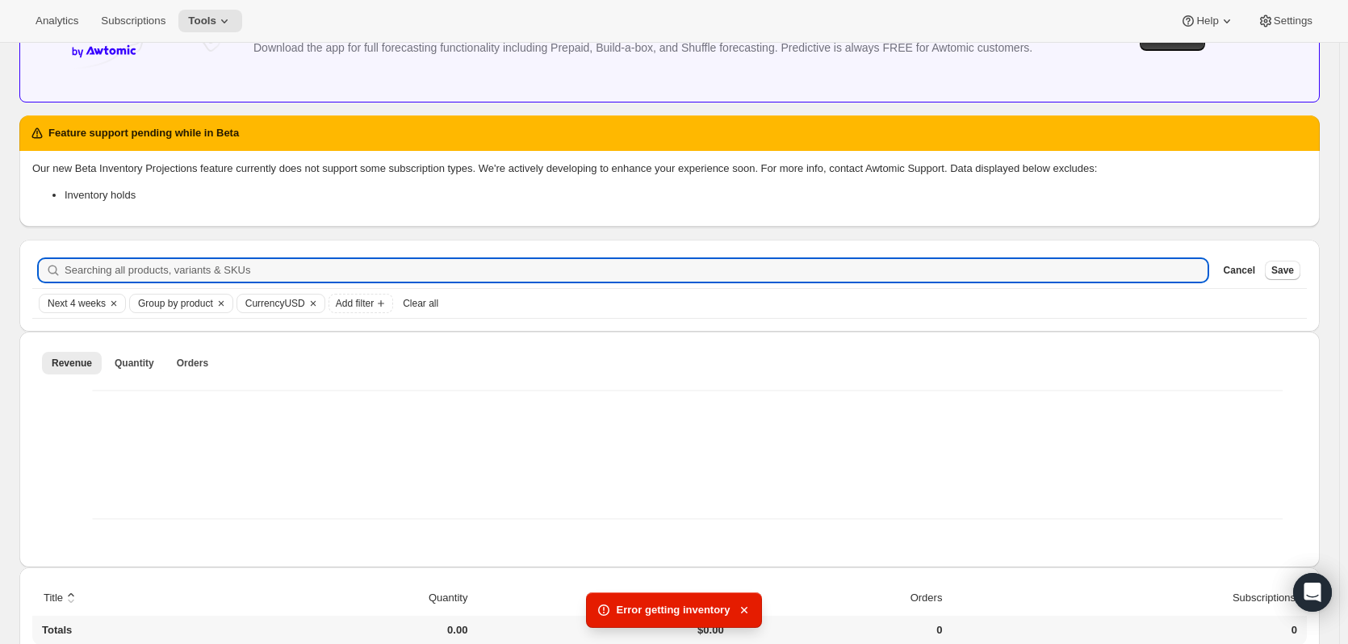
scroll to position [167, 0]
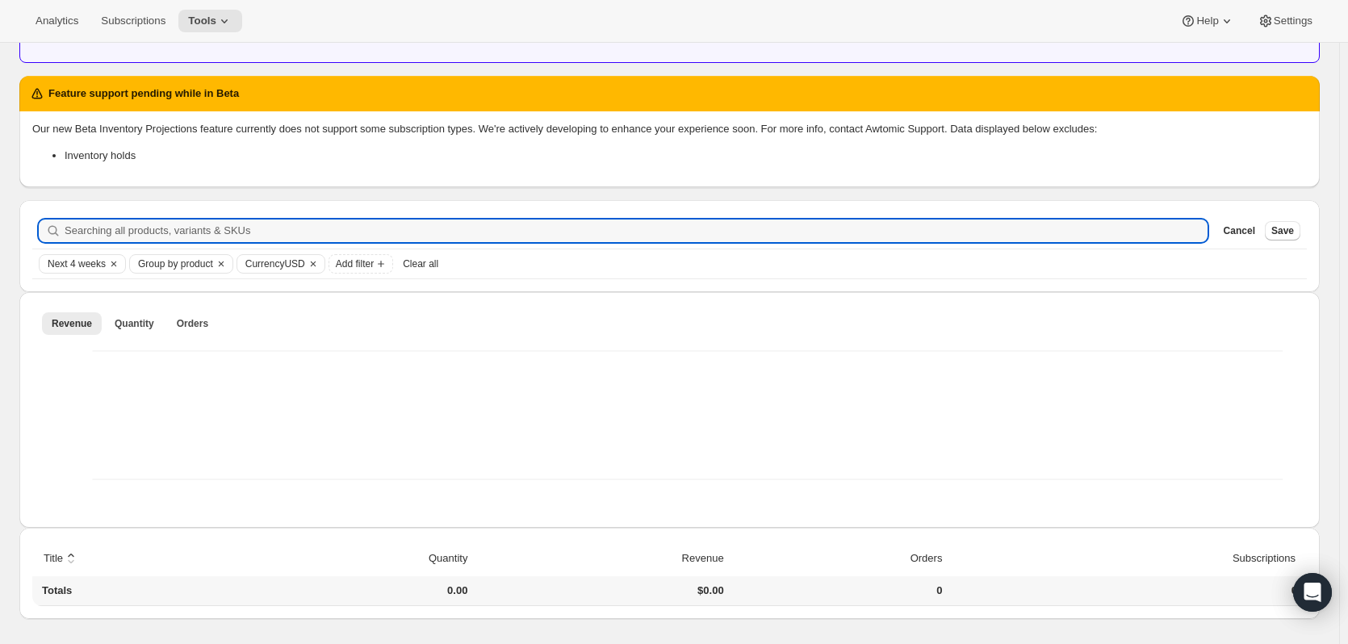
click at [187, 244] on div "Searching all products, variants & SKUs Cancel Save" at bounding box center [669, 231] width 1274 height 36
click at [201, 230] on input "Searching all products, variants & SKUs" at bounding box center [636, 231] width 1143 height 23
click at [181, 321] on span "Orders" at bounding box center [192, 323] width 31 height 13
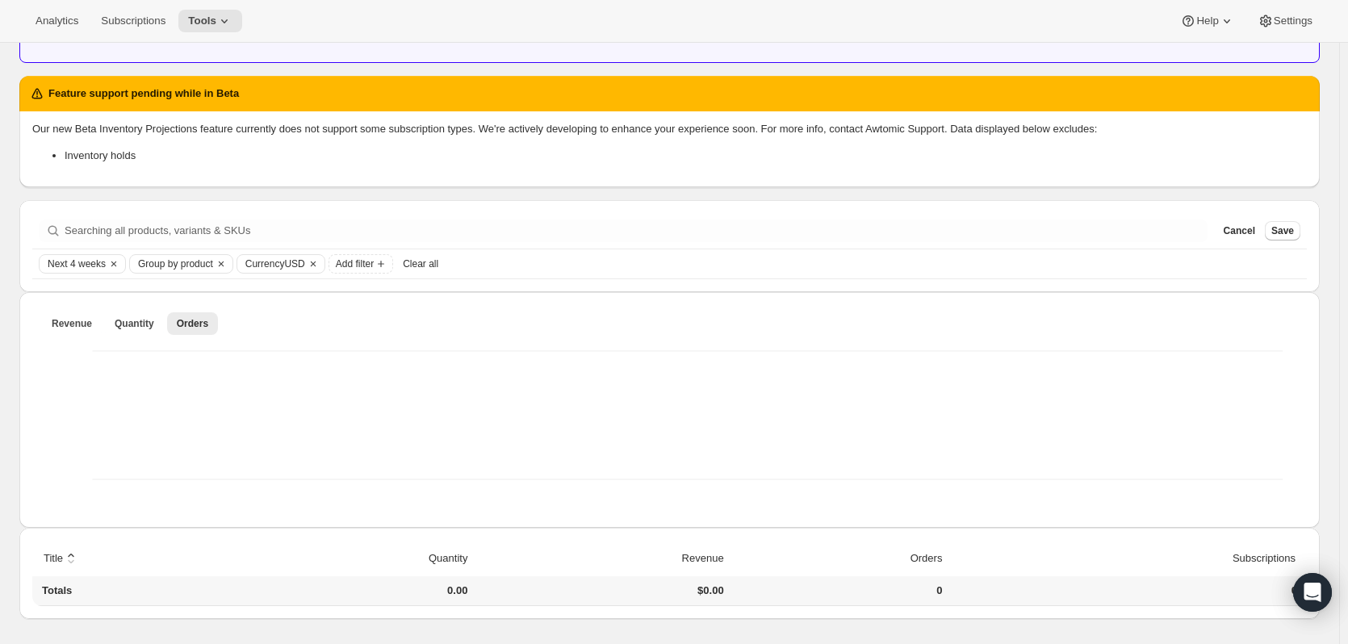
click at [1102, 8] on div "Analytics Subscriptions Tools Help Settings" at bounding box center [674, 21] width 1348 height 43
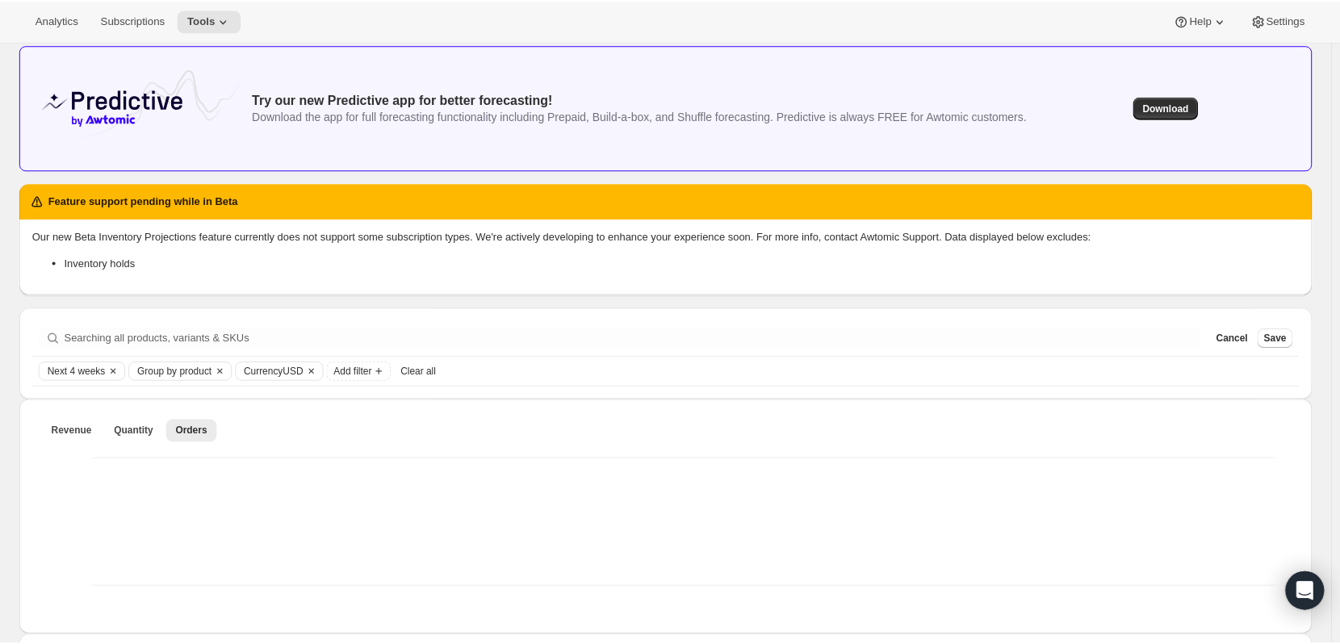
scroll to position [0, 0]
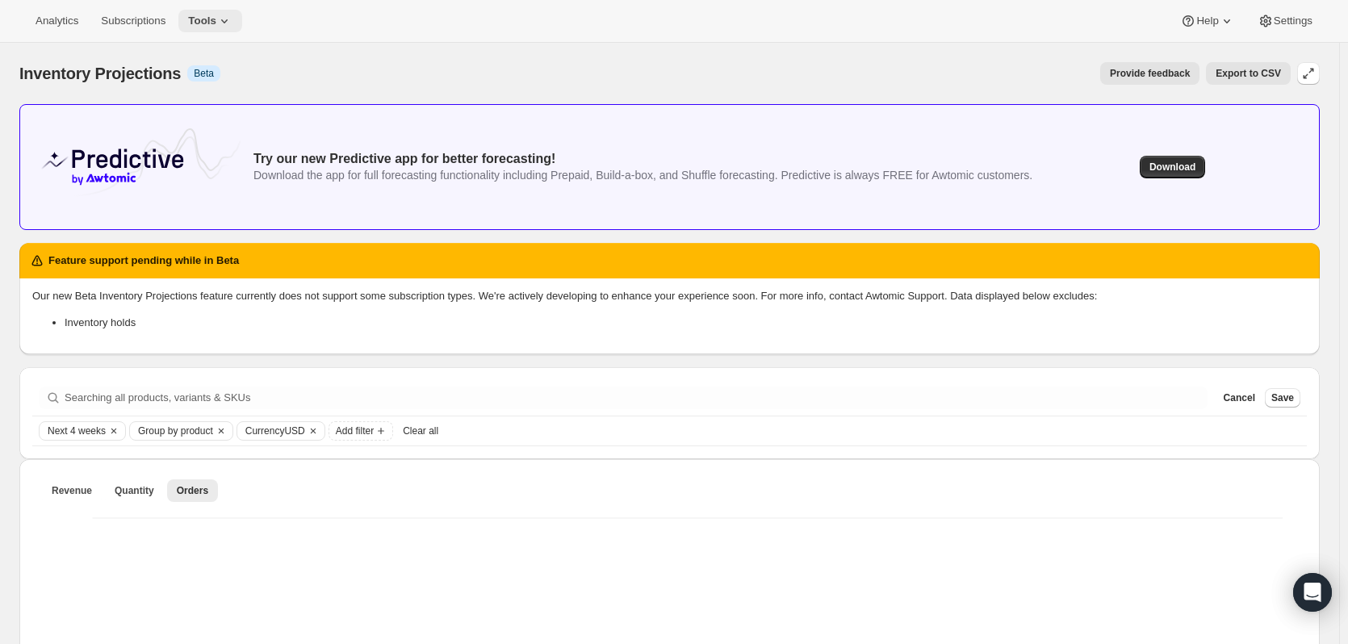
click at [220, 16] on icon at bounding box center [224, 21] width 16 height 16
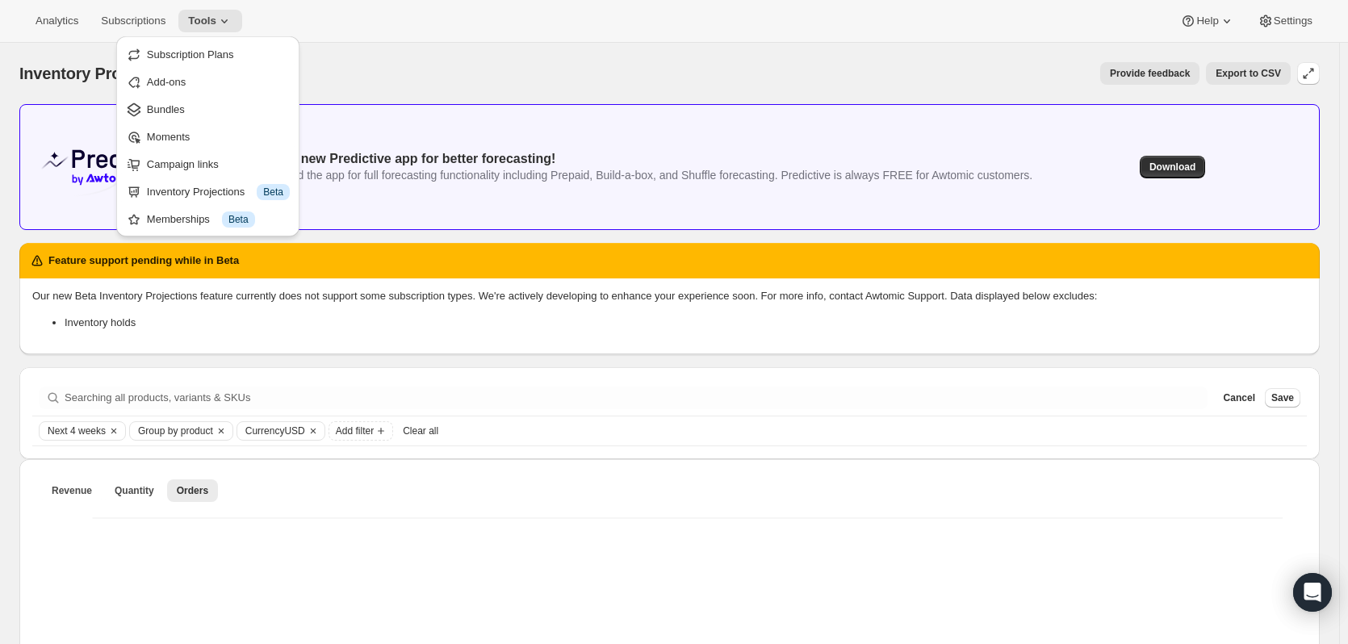
click at [261, 9] on div "Analytics Subscriptions Tools Help Settings" at bounding box center [674, 21] width 1348 height 43
